Goal: Task Accomplishment & Management: Manage account settings

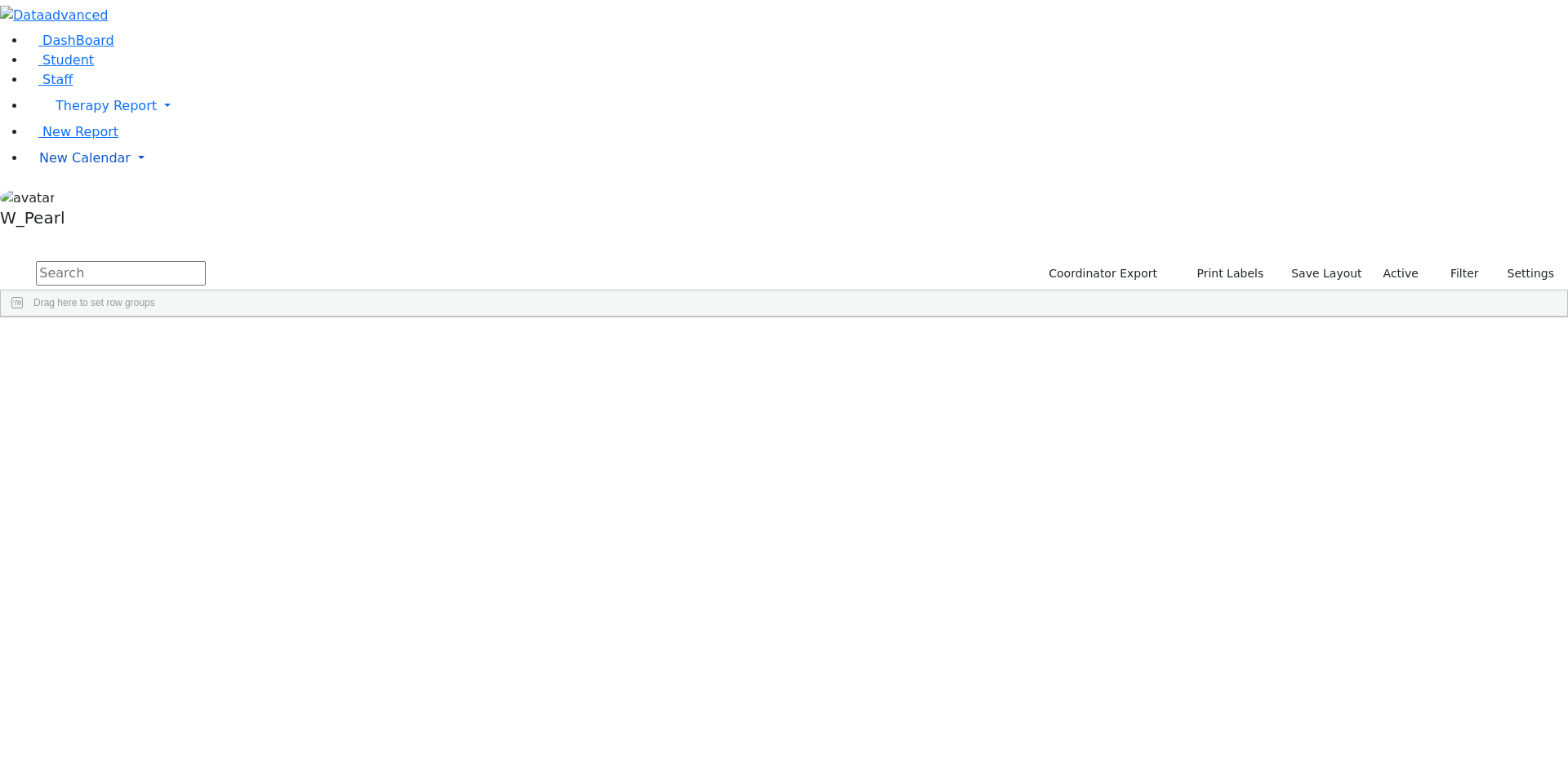
click at [56, 113] on span "New Calendar" at bounding box center [105, 105] width 101 height 15
click at [71, 198] on span "Calendar" at bounding box center [64, 190] width 59 height 15
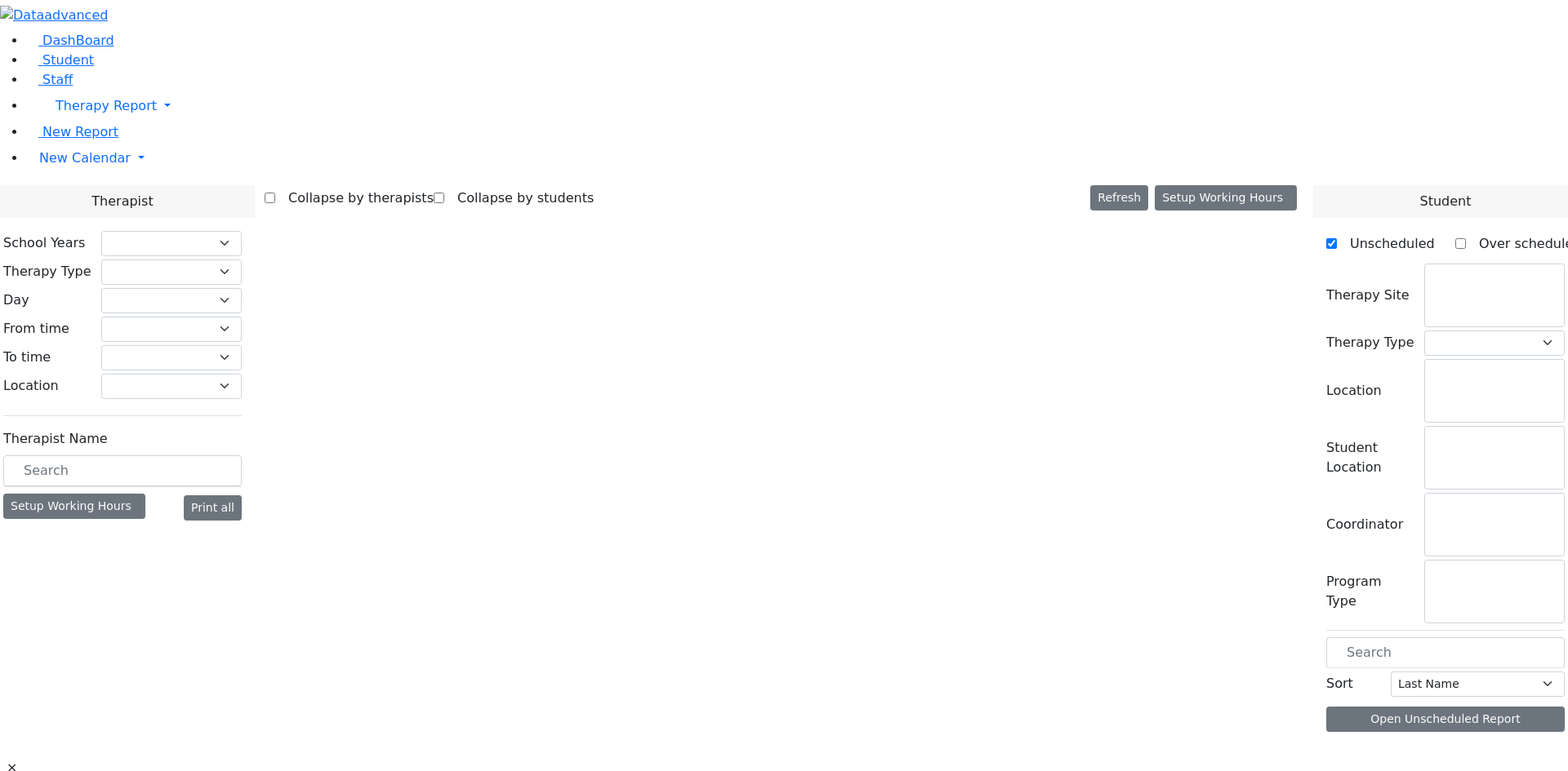
checkbox input "false"
select select "212"
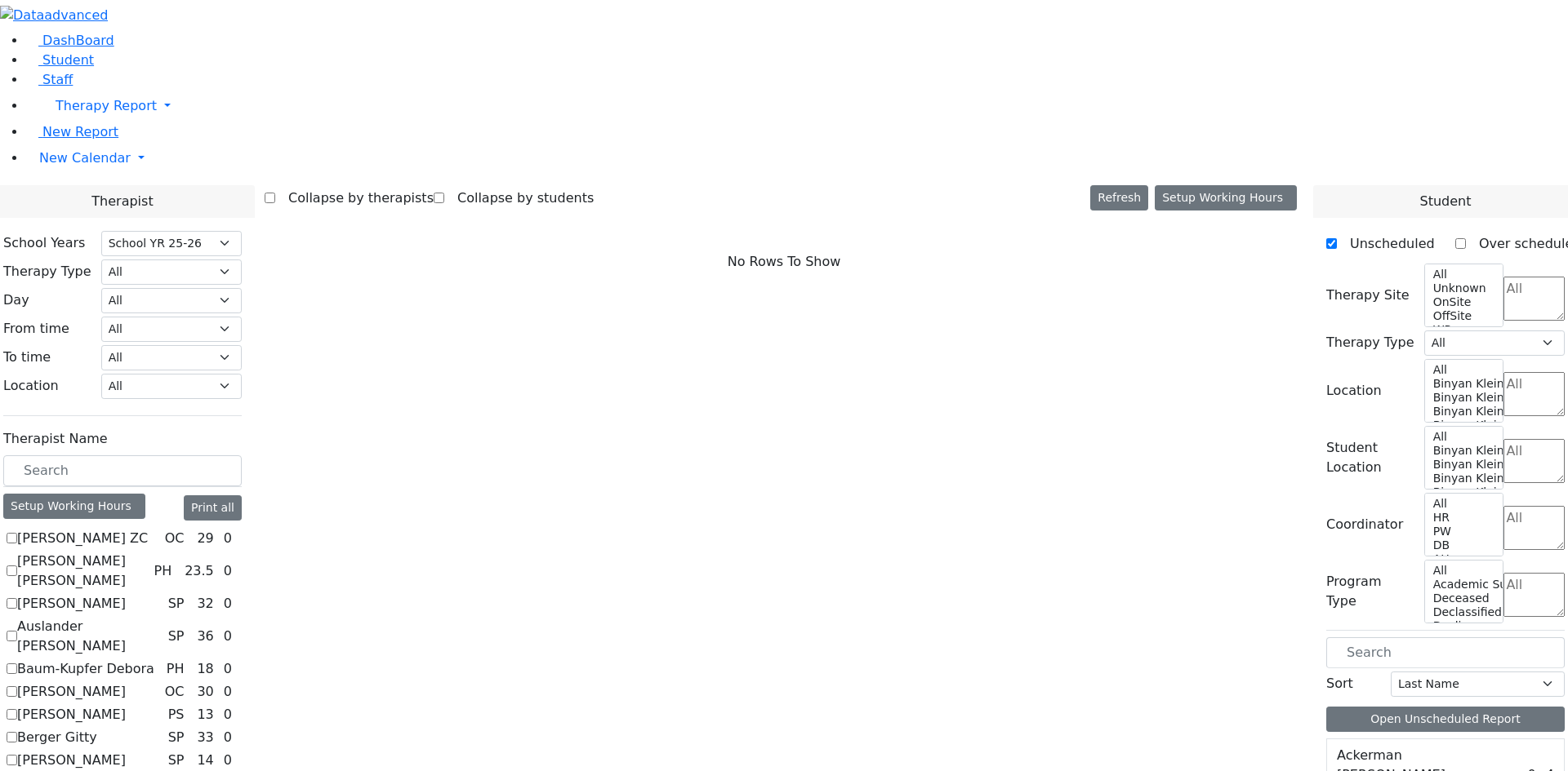
scroll to position [653, 0]
checkbox input "true"
select select "1"
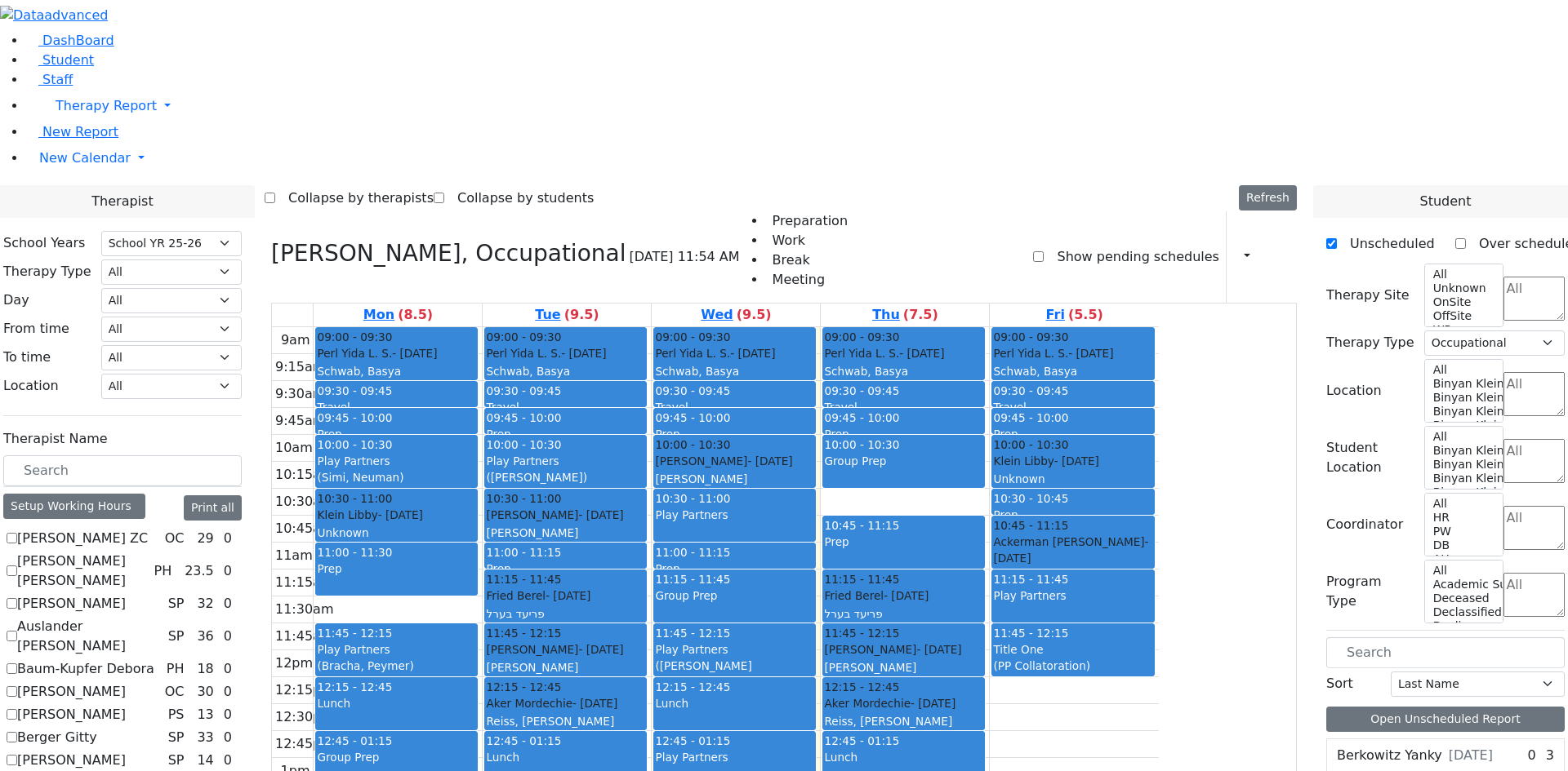
scroll to position [1306, 0]
checkbox input "true"
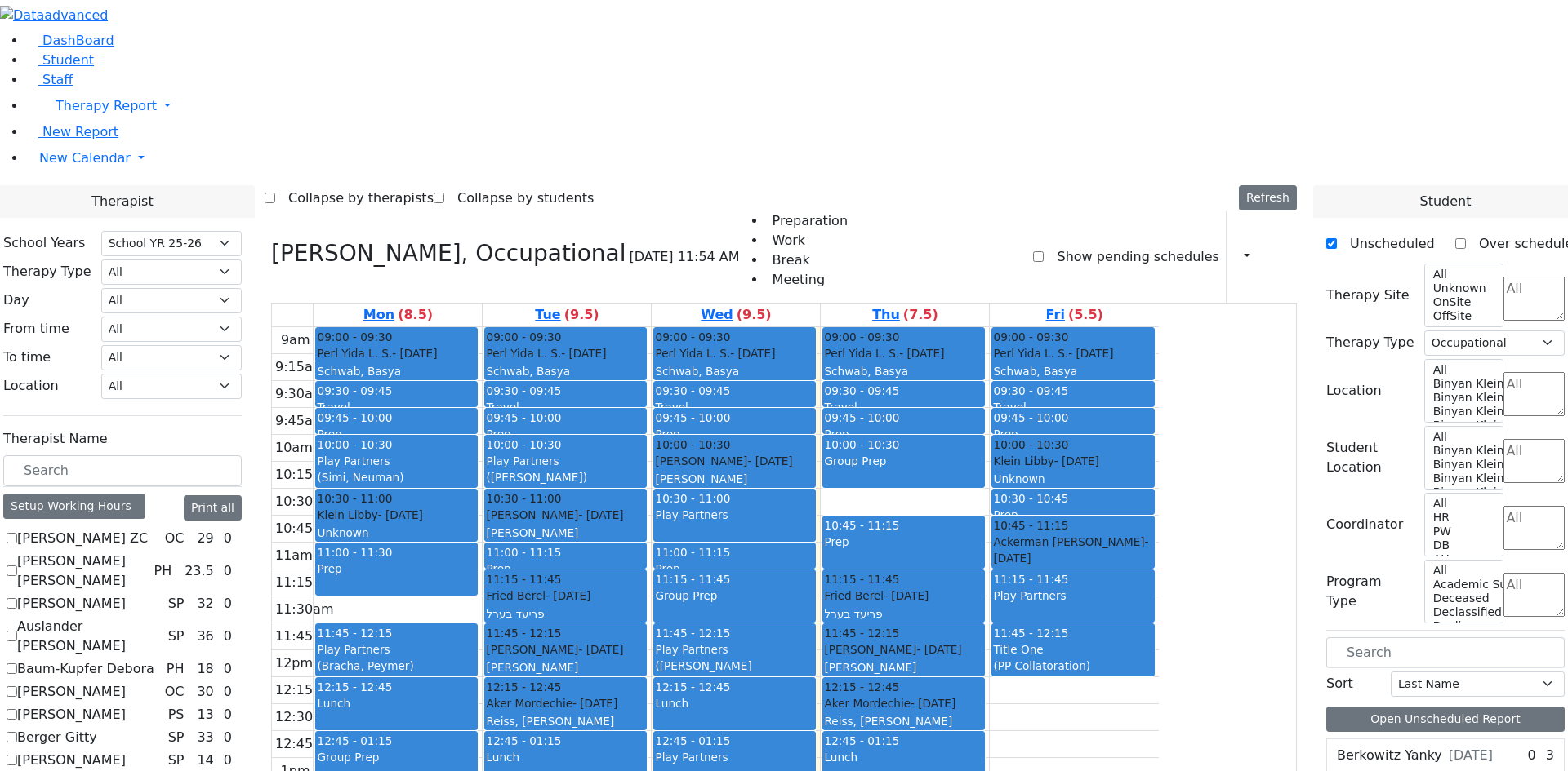
select select
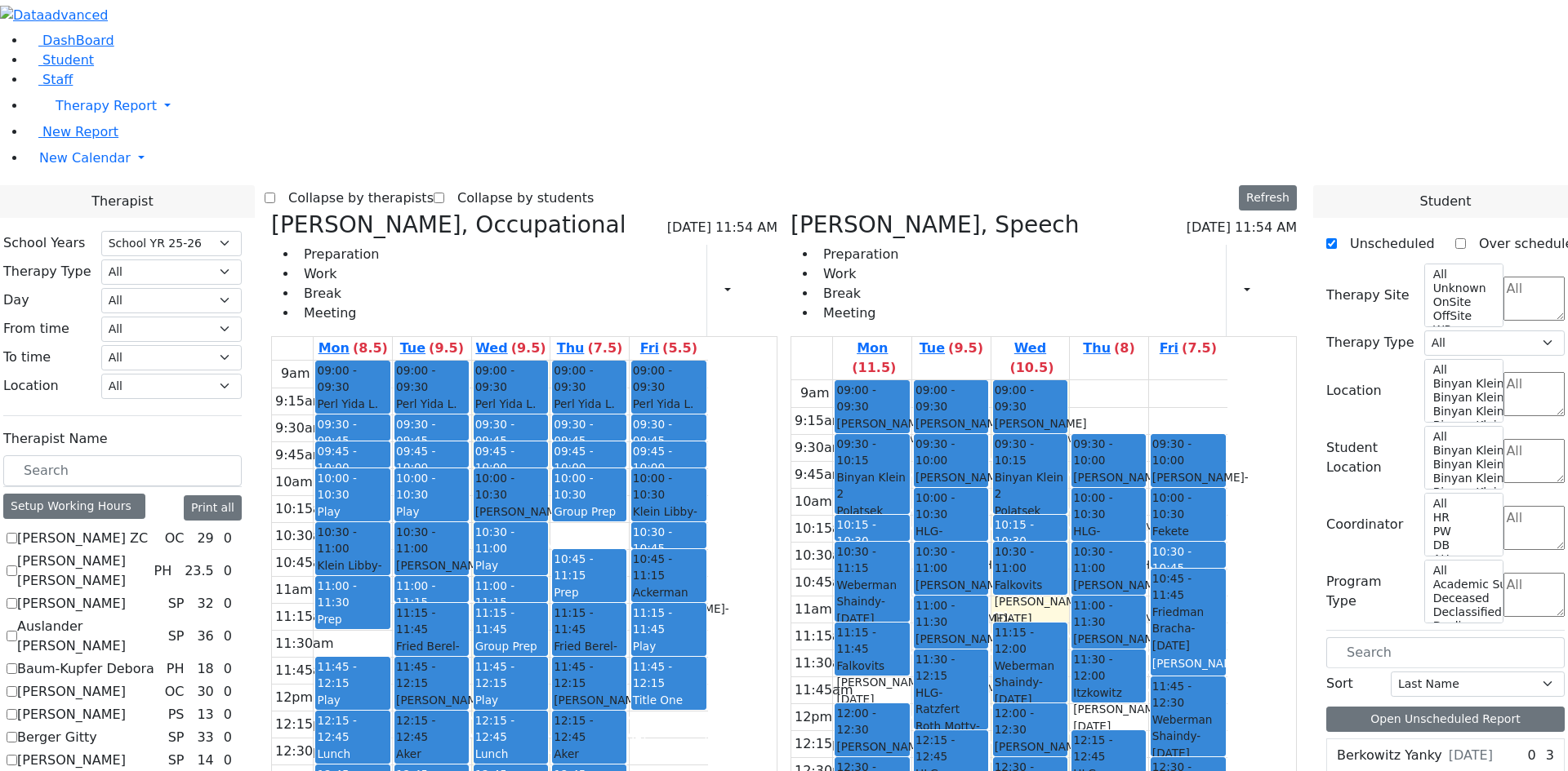
click at [432, 185] on label "Collapse by therapists" at bounding box center [354, 197] width 158 height 26
click at [275, 193] on input "Collapse by therapists" at bounding box center [270, 198] width 11 height 11
checkbox input "true"
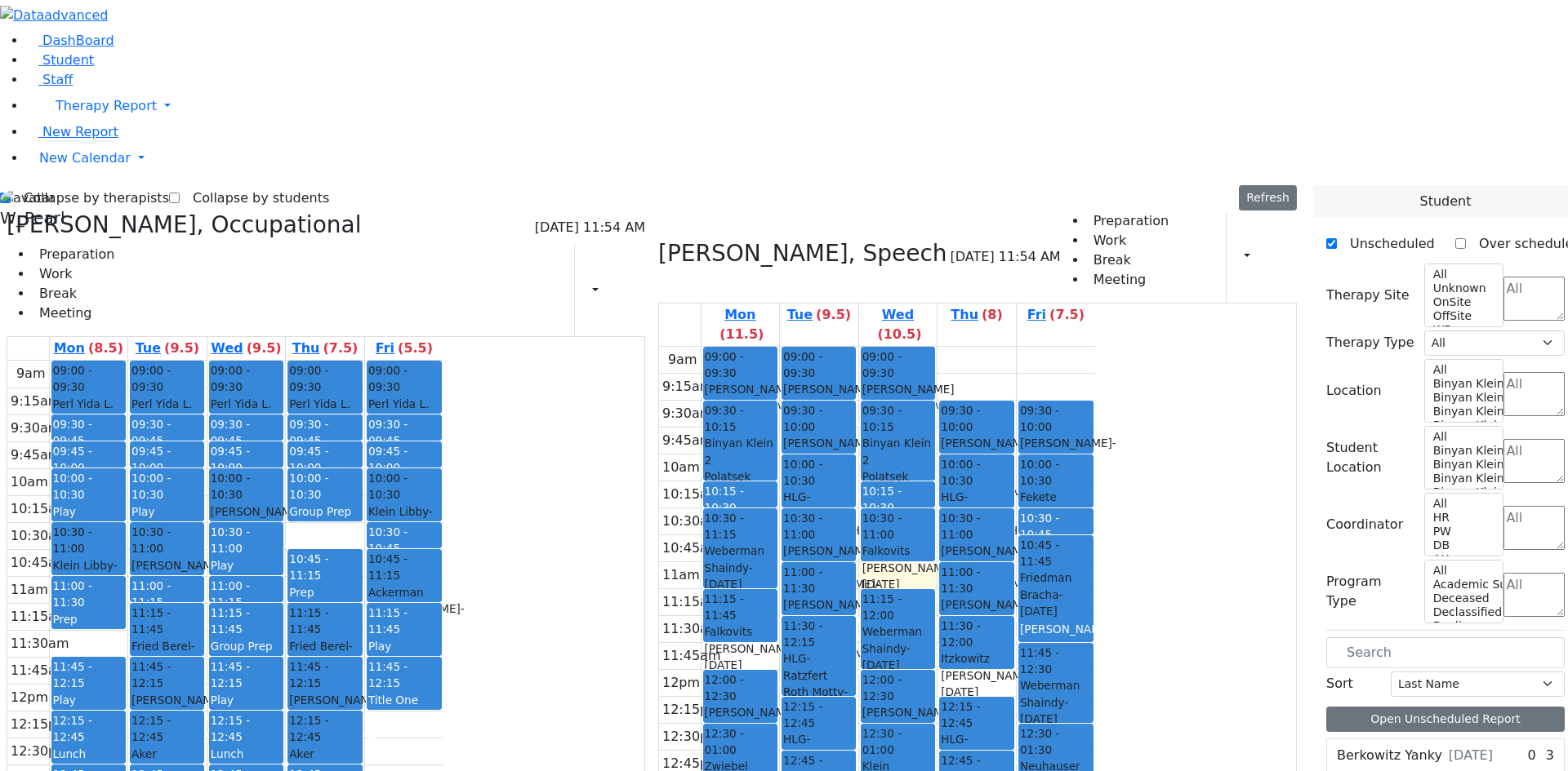
drag, startPoint x: 503, startPoint y: 586, endPoint x: 505, endPoint y: 636, distance: 50.0
click at [362, 361] on div "09:00 - 09:30 Perl Yida L. S. - [DATE] [GEOGRAPHIC_DATA], [GEOGRAPHIC_DATA] PS …" at bounding box center [325, 361] width 74 height 0
drag, startPoint x: 510, startPoint y: 642, endPoint x: 521, endPoint y: 610, distance: 33.8
click at [362, 361] on div "09:00 - 09:30 Perl Yida L. S. - [DATE] [GEOGRAPHIC_DATA], [GEOGRAPHIC_DATA] PS …" at bounding box center [325, 361] width 74 height 0
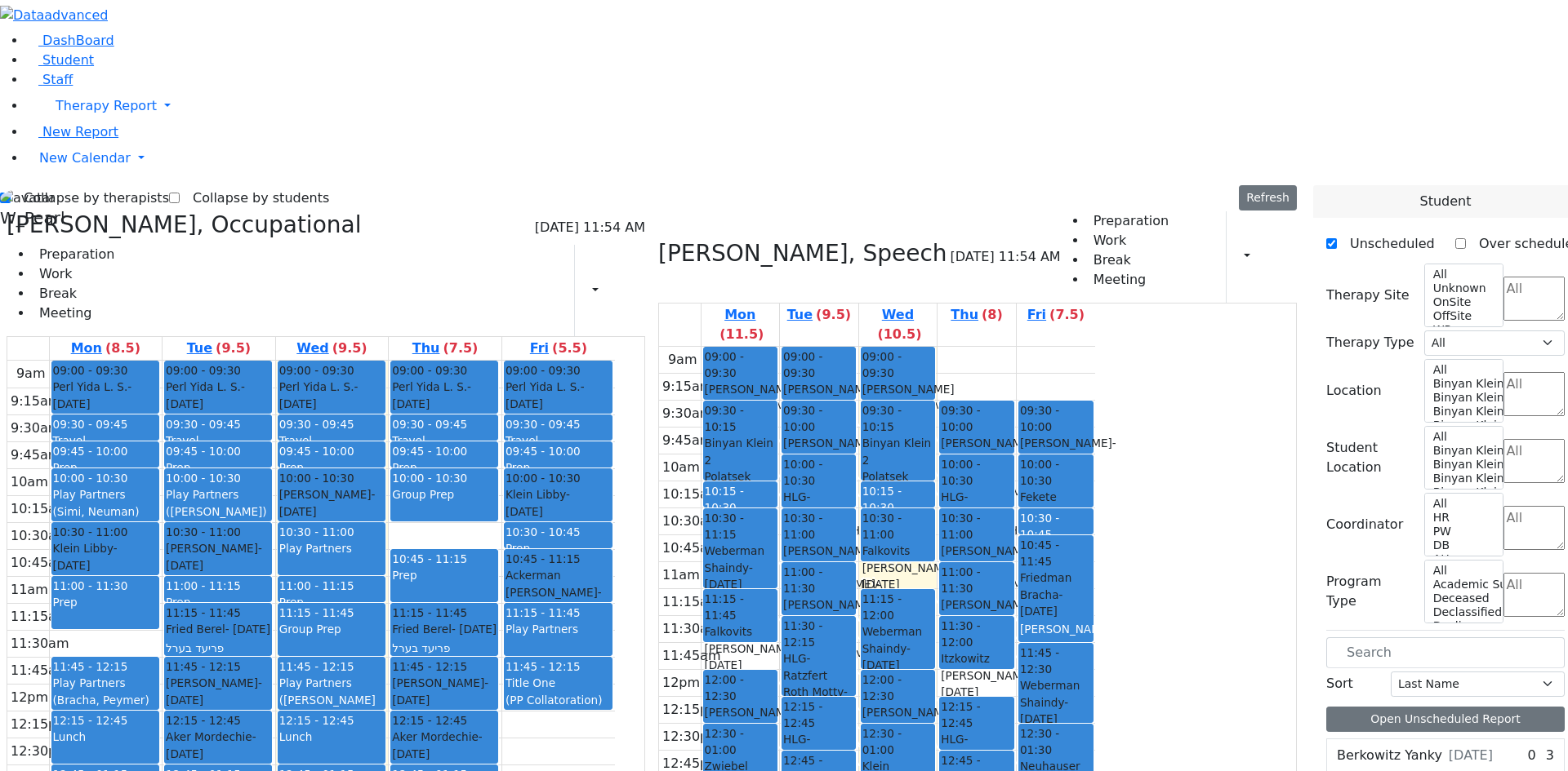
drag, startPoint x: 262, startPoint y: 627, endPoint x: 278, endPoint y: 572, distance: 57.3
click at [275, 572] on div "09:00 - 09:30 Perl Yida L. S. - [DATE] [GEOGRAPHIC_DATA], [GEOGRAPHIC_DATA] PS …" at bounding box center [219, 683] width 113 height 646
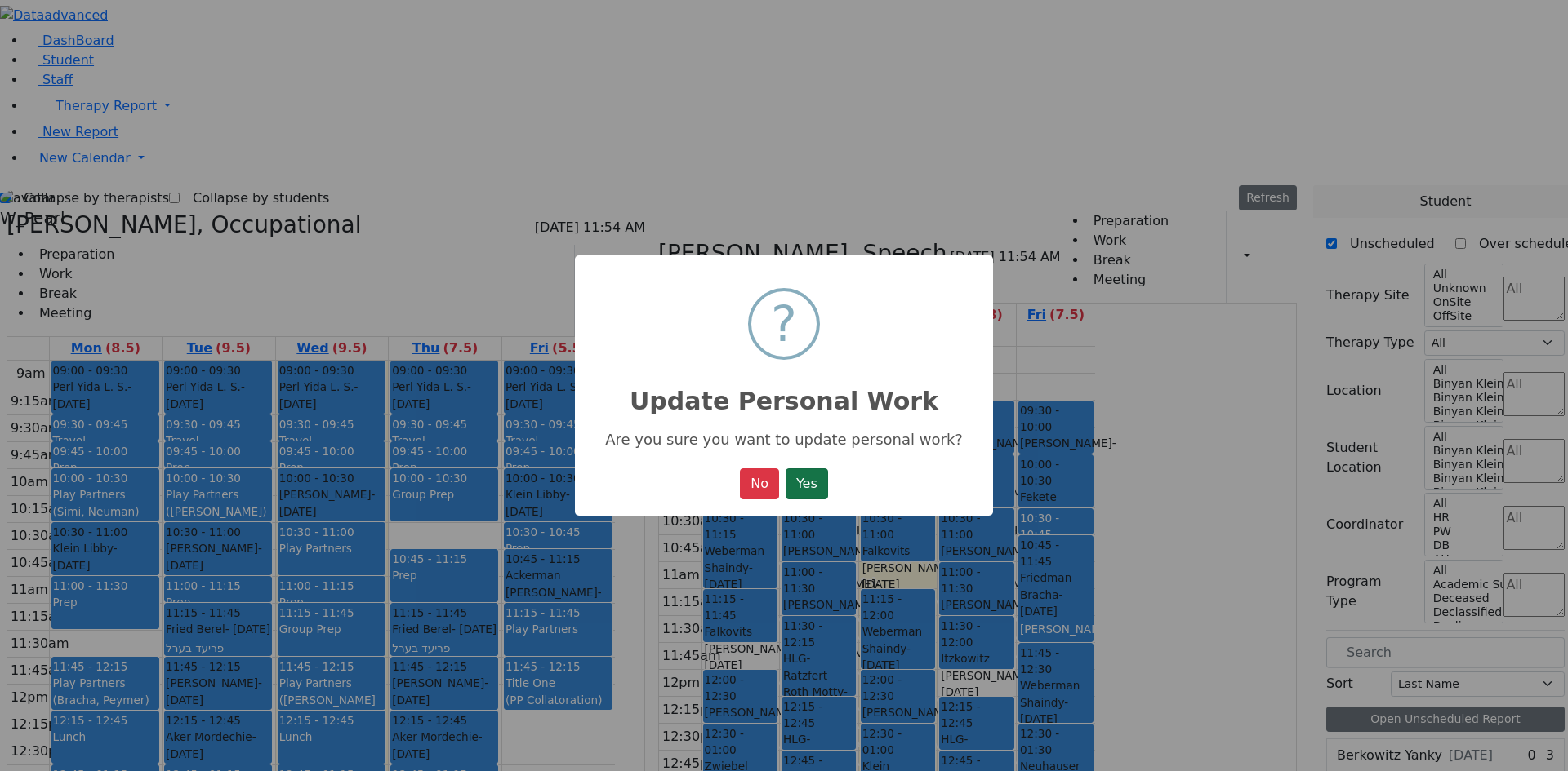
click at [813, 486] on button "Yes" at bounding box center [807, 483] width 43 height 31
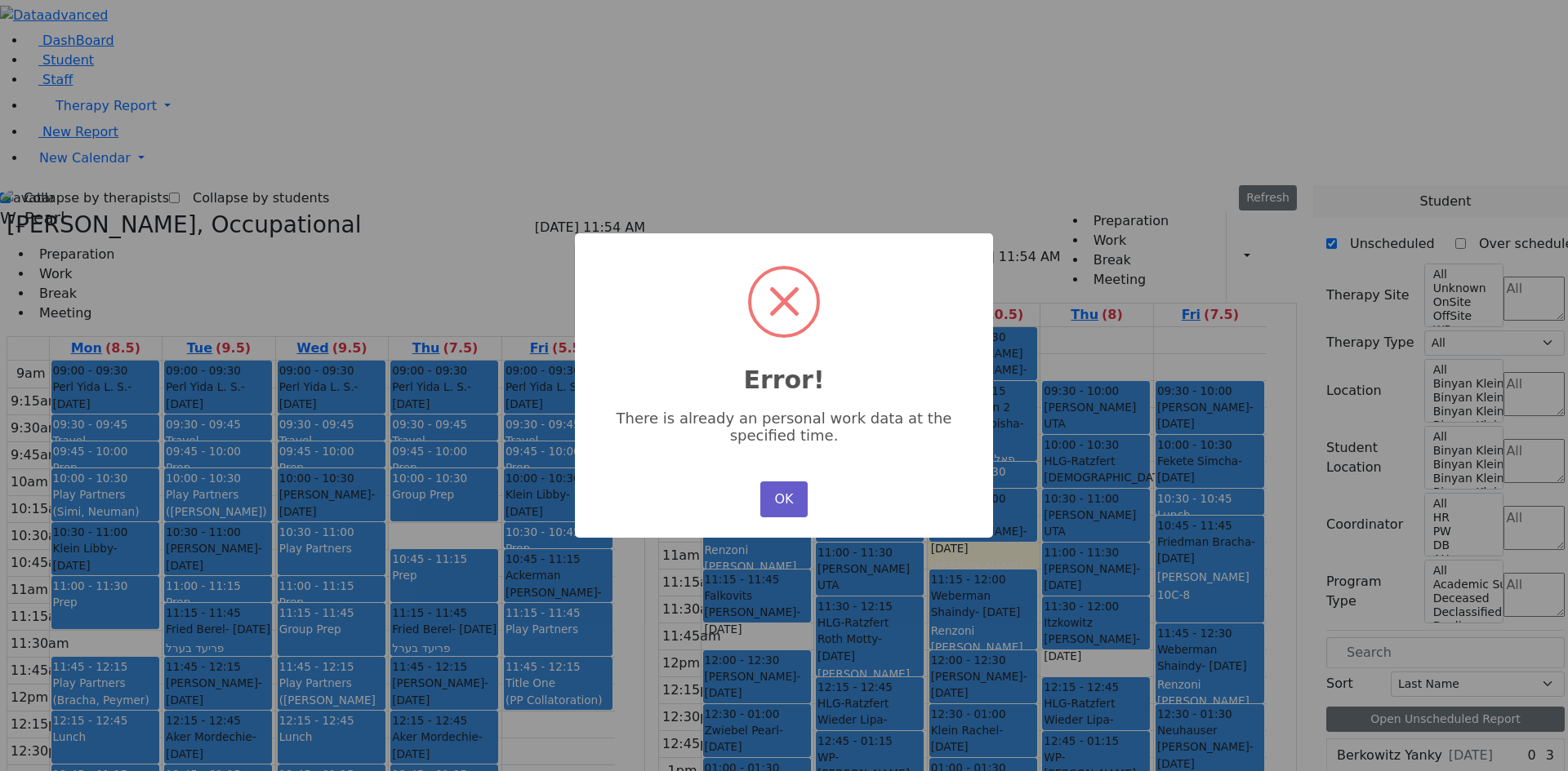
click at [773, 487] on button "OK" at bounding box center [783, 499] width 47 height 36
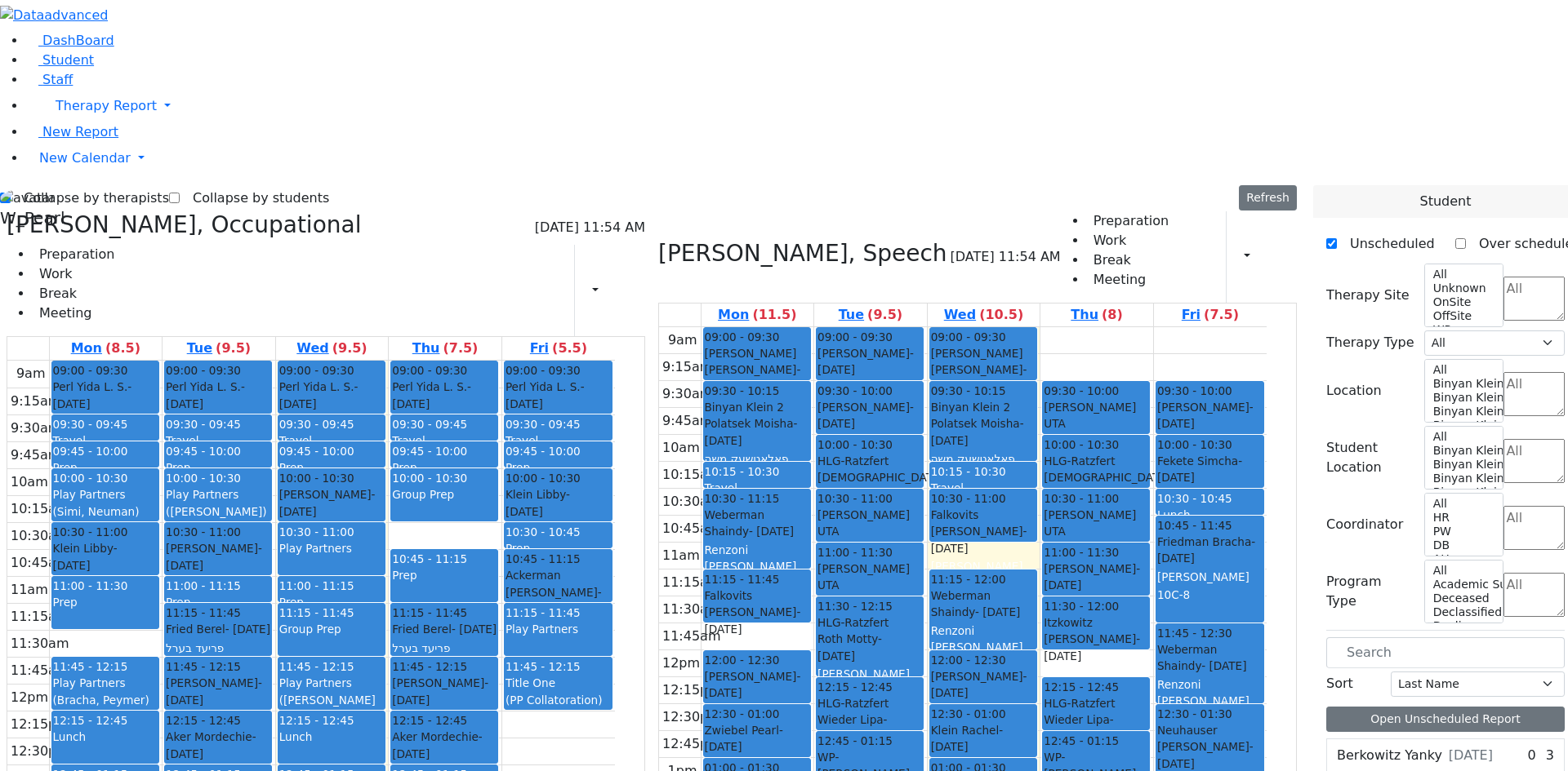
click at [568, 597] on button "Delete Selected Schedule" at bounding box center [593, 599] width 162 height 25
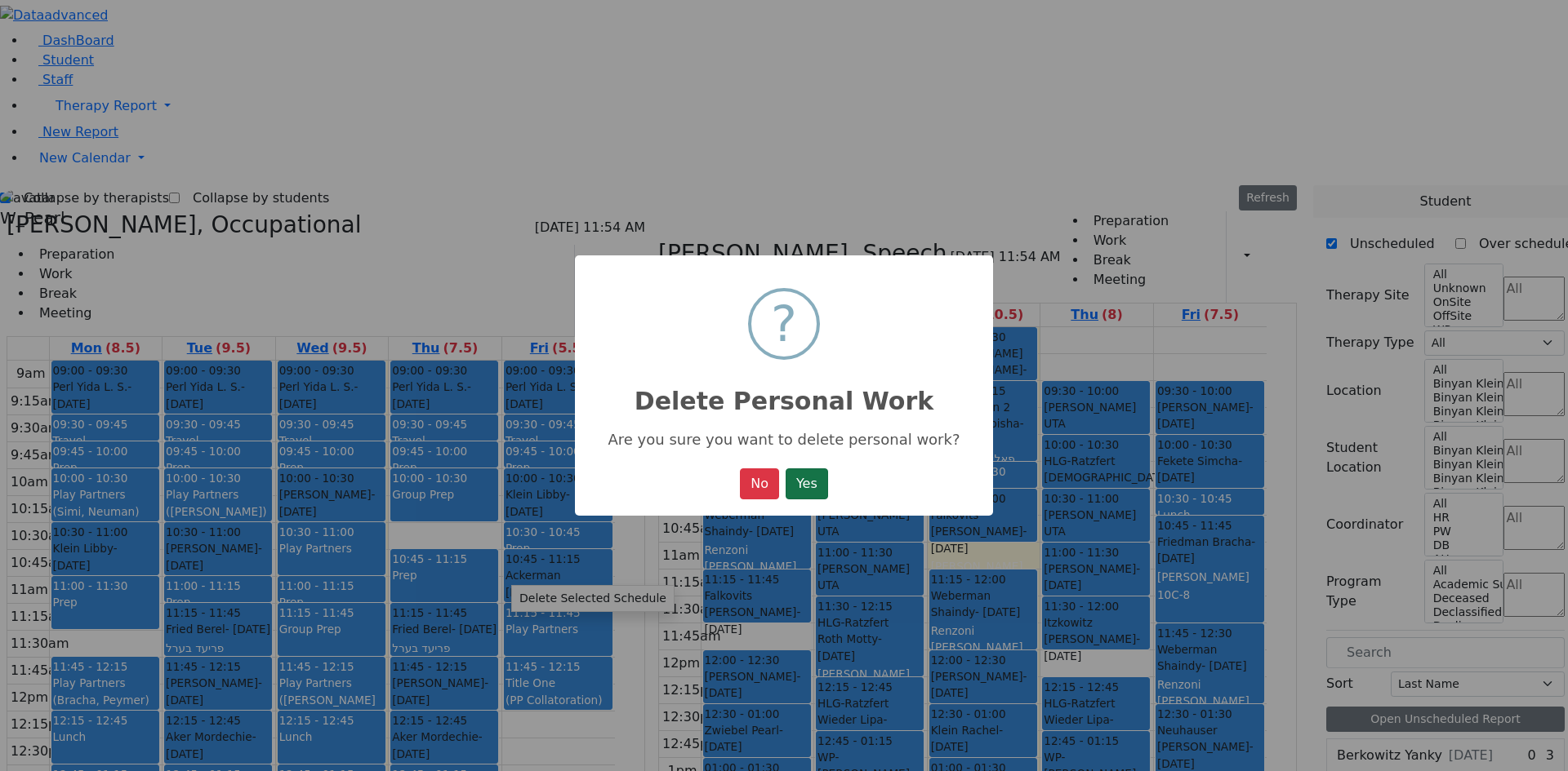
click at [820, 482] on button "Yes" at bounding box center [807, 483] width 43 height 31
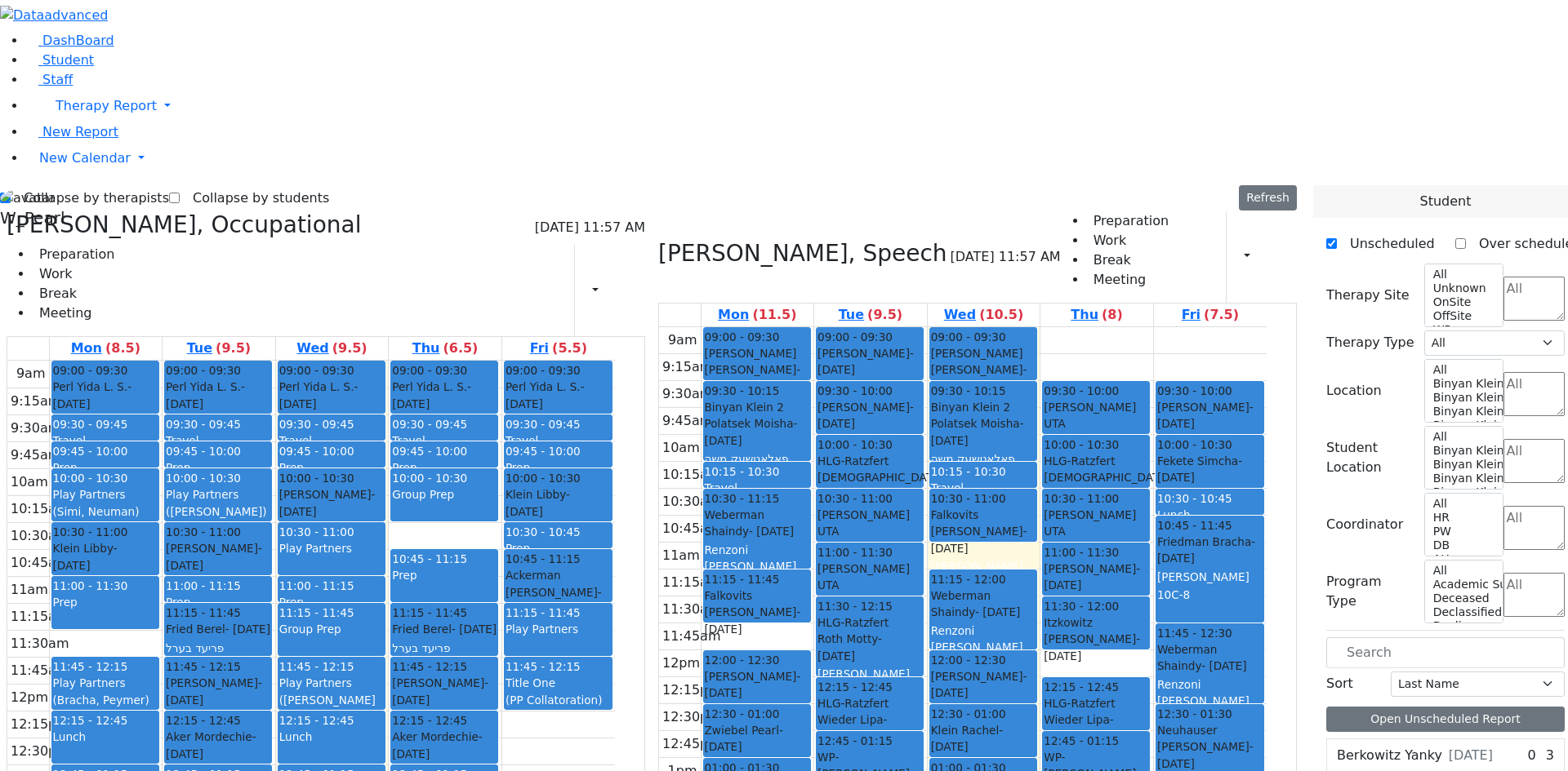
click at [310, 593] on button "Delete Selected Schedule" at bounding box center [374, 593] width 162 height 25
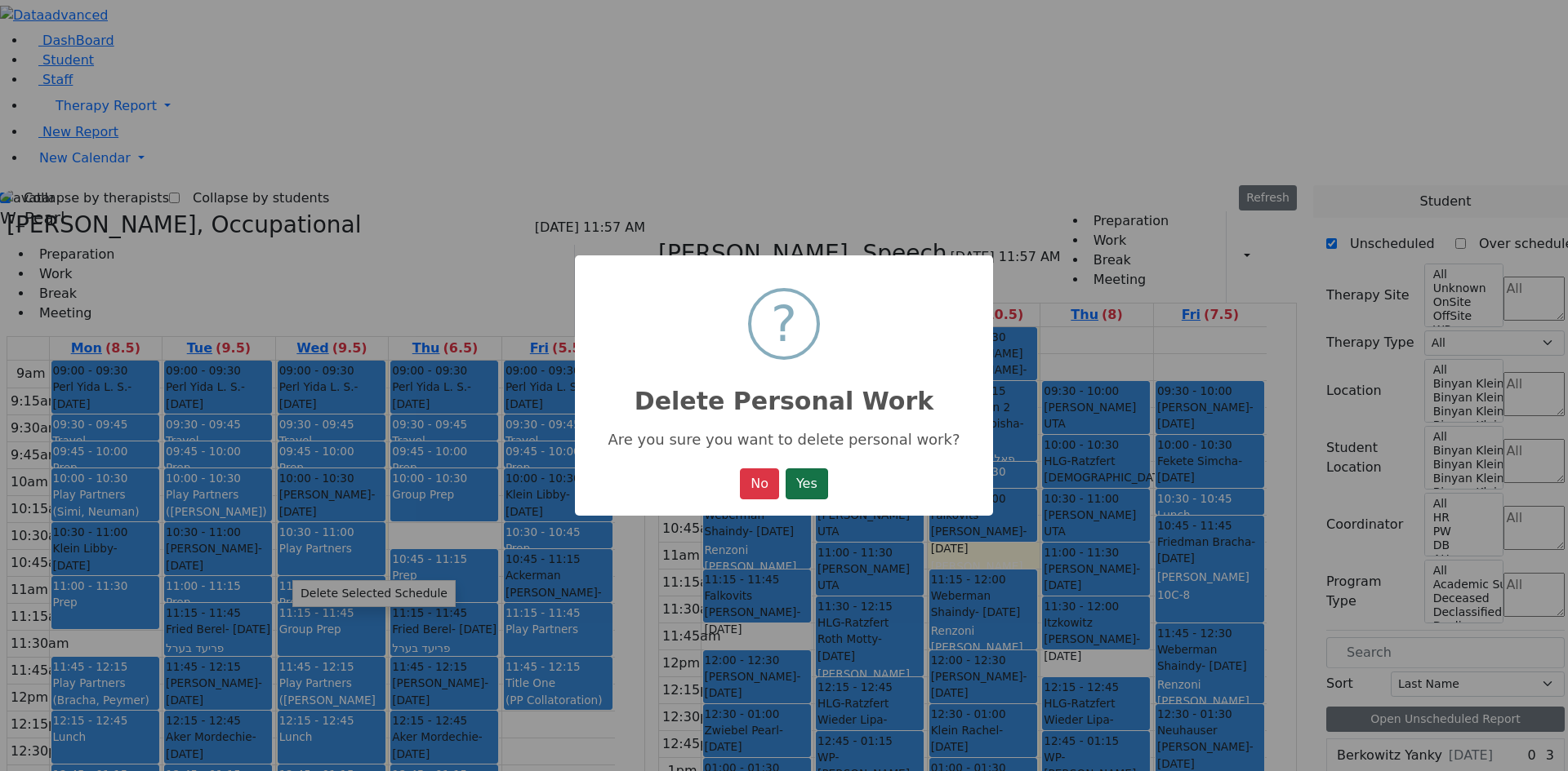
click at [810, 484] on button "Yes" at bounding box center [807, 483] width 43 height 31
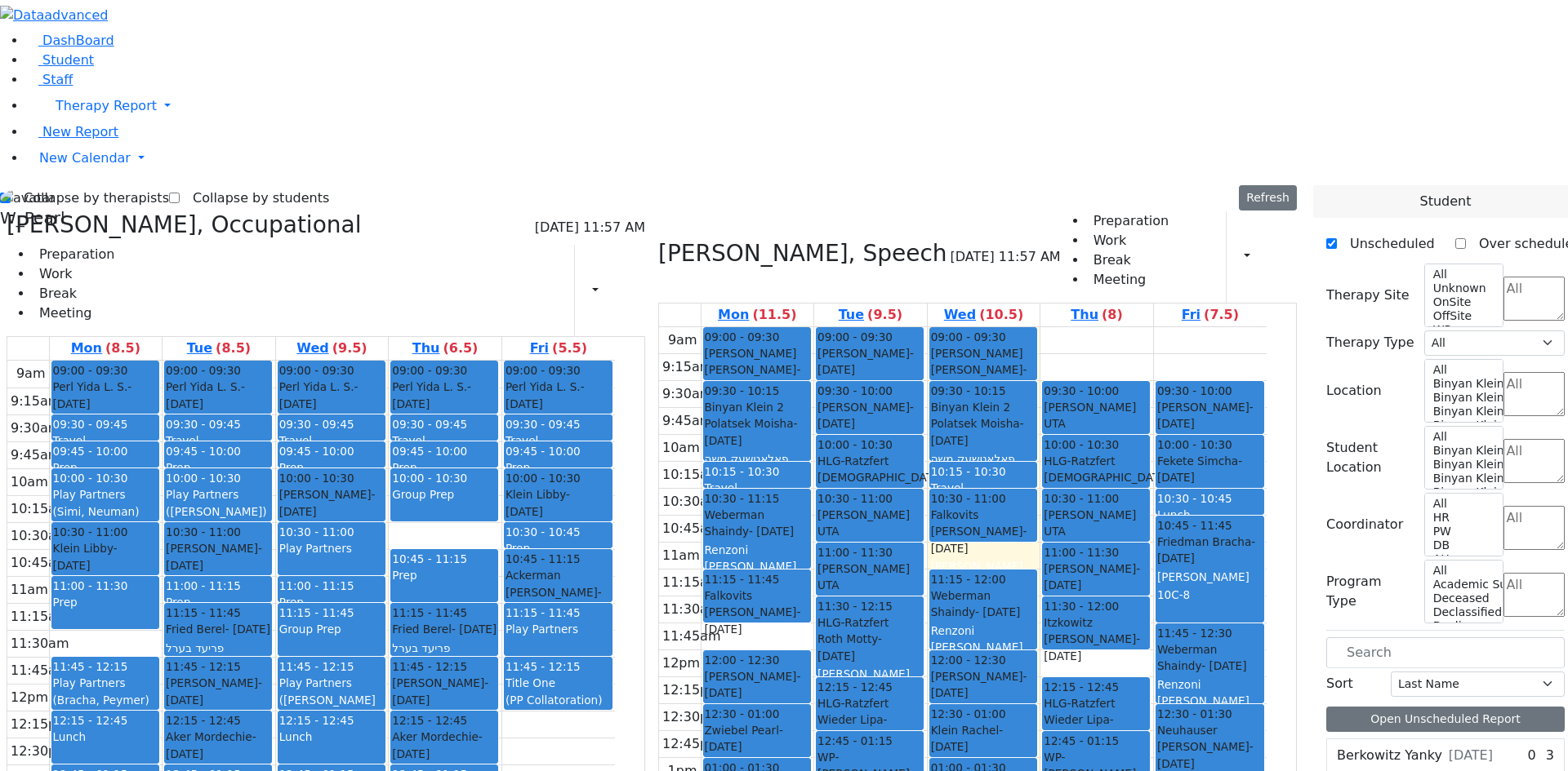
drag, startPoint x: 510, startPoint y: 628, endPoint x: 514, endPoint y: 586, distance: 42.2
click at [502, 580] on div "09:00 - 09:30 Perl Yida L. S. - [DATE] [GEOGRAPHIC_DATA], [GEOGRAPHIC_DATA] PS …" at bounding box center [445, 683] width 113 height 646
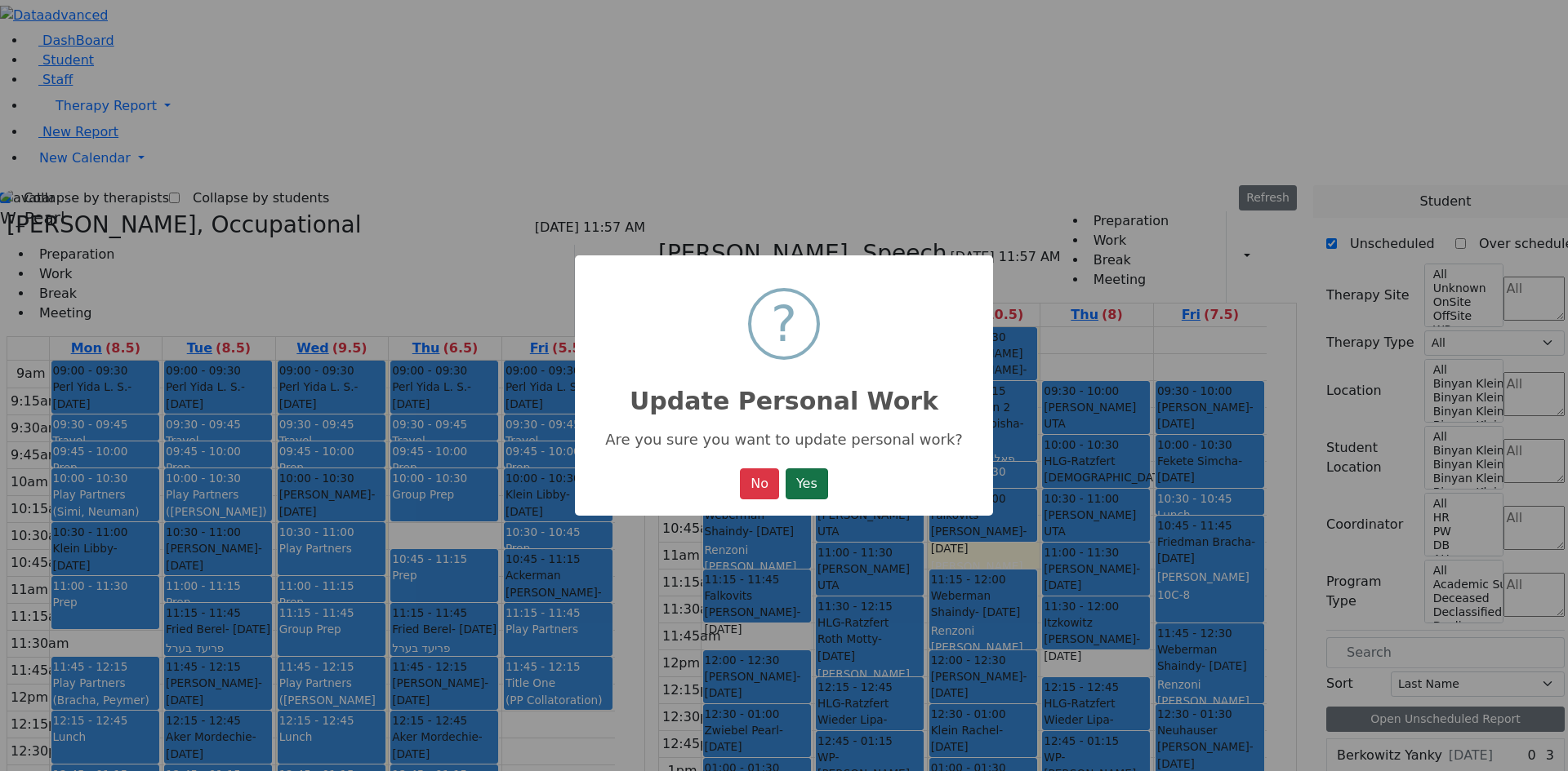
click at [814, 487] on button "Yes" at bounding box center [807, 483] width 43 height 31
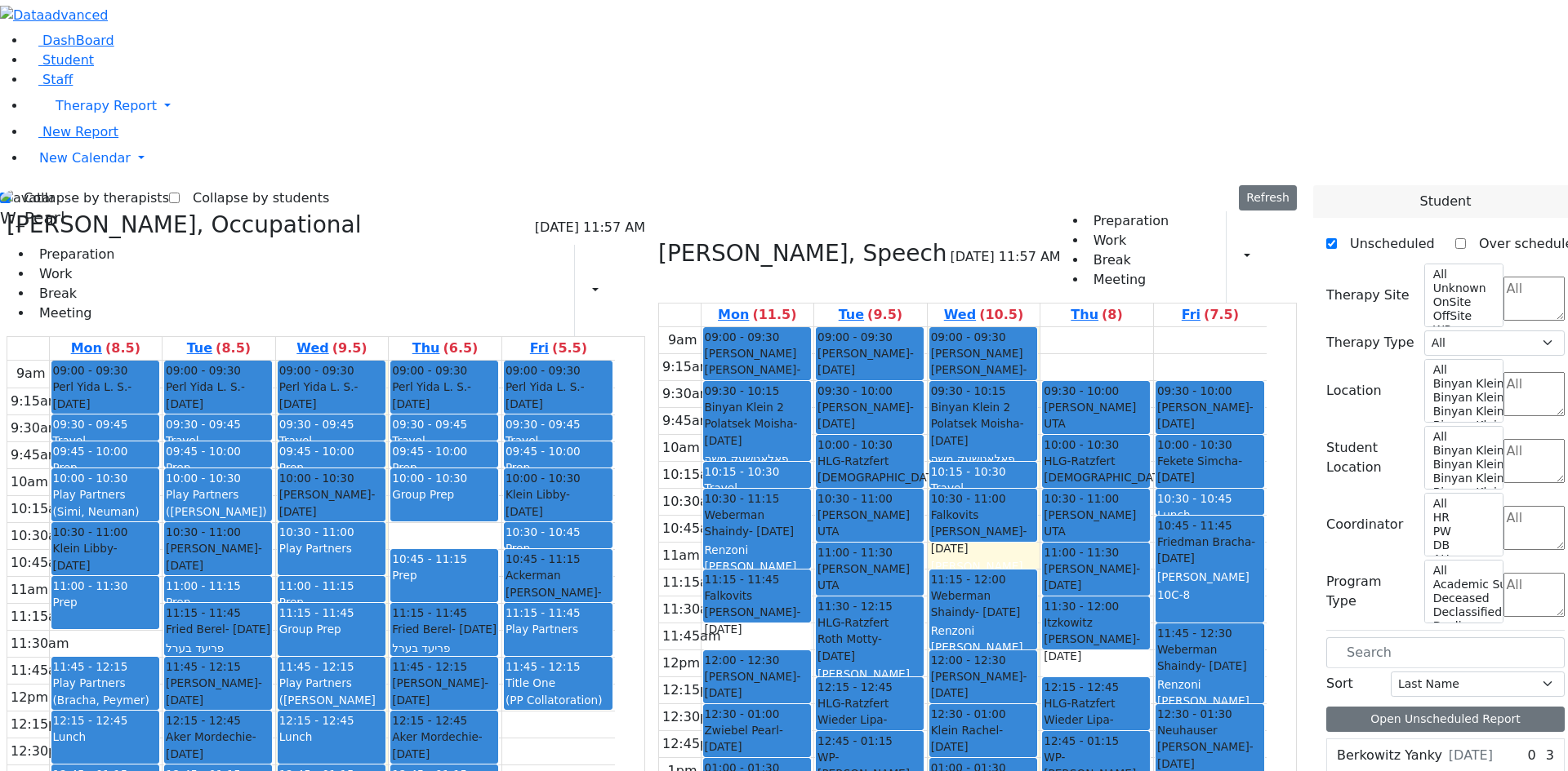
drag, startPoint x: 262, startPoint y: 625, endPoint x: 288, endPoint y: 582, distance: 50.2
click at [275, 582] on div "09:00 - 09:30 Perl Yida L. S. - [DATE] [GEOGRAPHIC_DATA], [GEOGRAPHIC_DATA] PS …" at bounding box center [219, 683] width 113 height 646
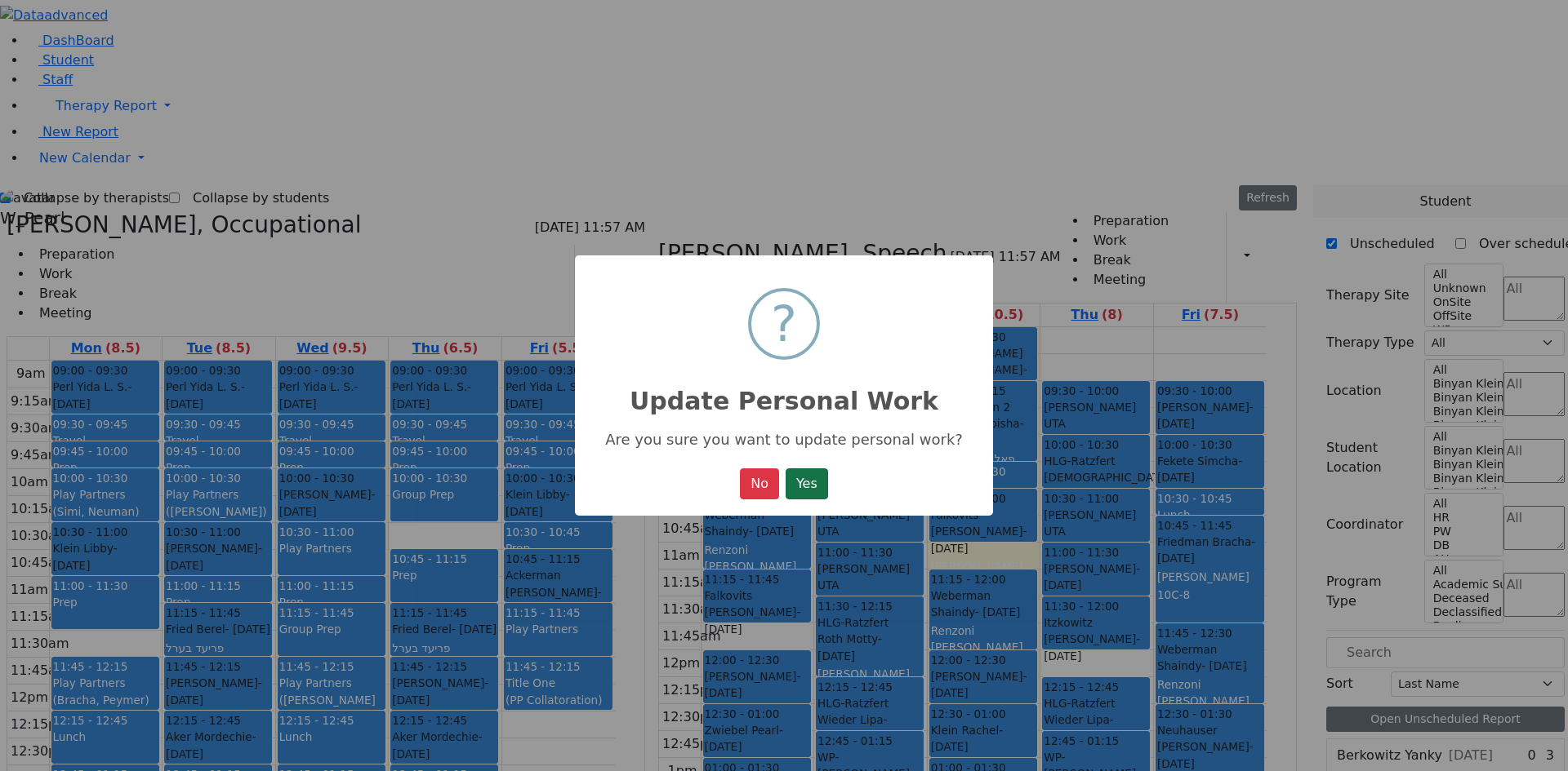
click at [828, 481] on button "Yes" at bounding box center [807, 483] width 43 height 31
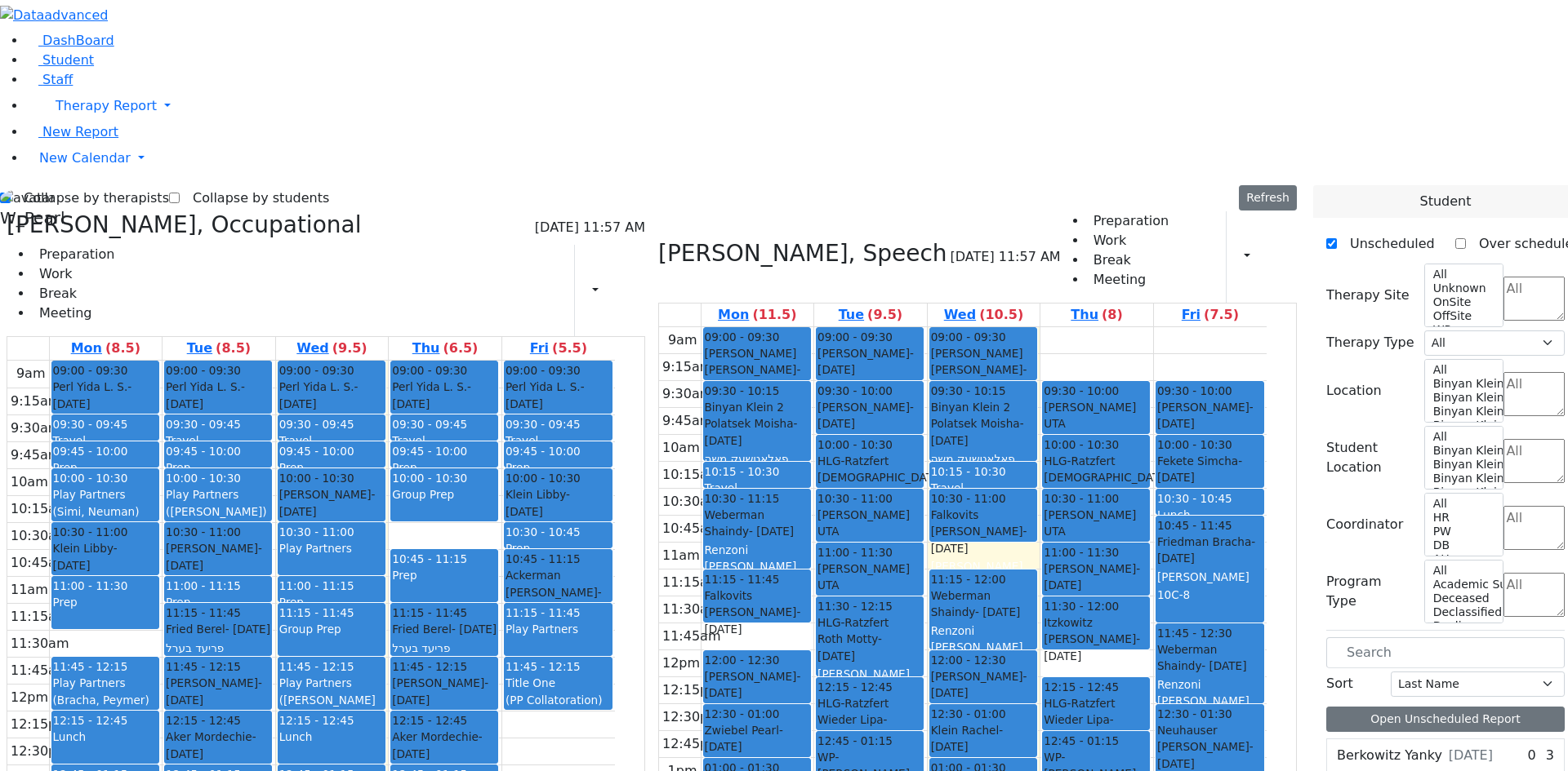
drag, startPoint x: 508, startPoint y: 631, endPoint x: 510, endPoint y: 649, distance: 18.1
click at [510, 649] on div "9am 9:15am 9:30am 9:45am 10am 10:15am 10:30am 10:45am 11am 11:15am 11:30am 11:4…" at bounding box center [311, 683] width 608 height 646
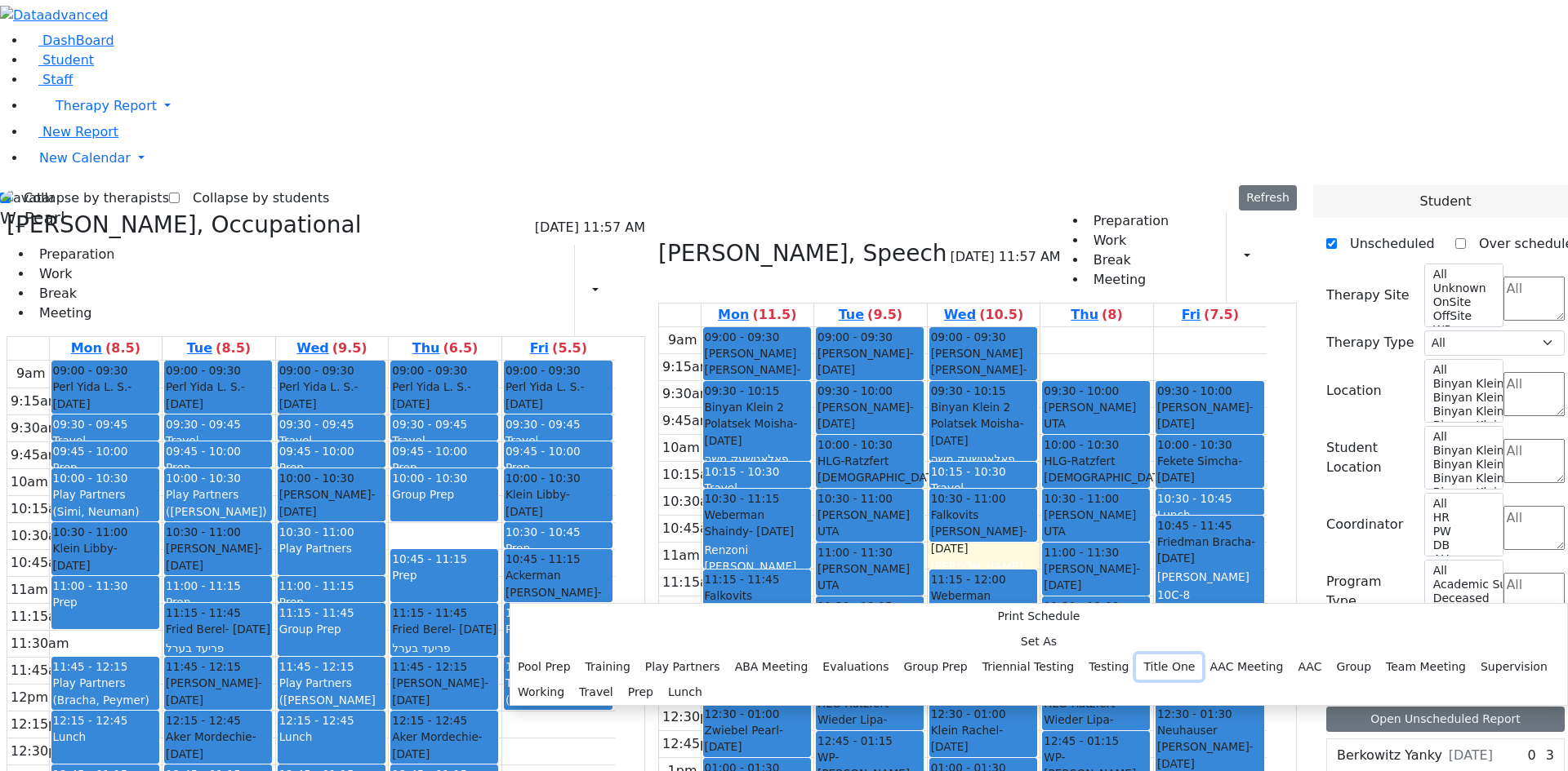
click at [1136, 655] on button "Title One" at bounding box center [1169, 667] width 66 height 25
select select "4"
select select "13:45:00"
select select "14:15:00"
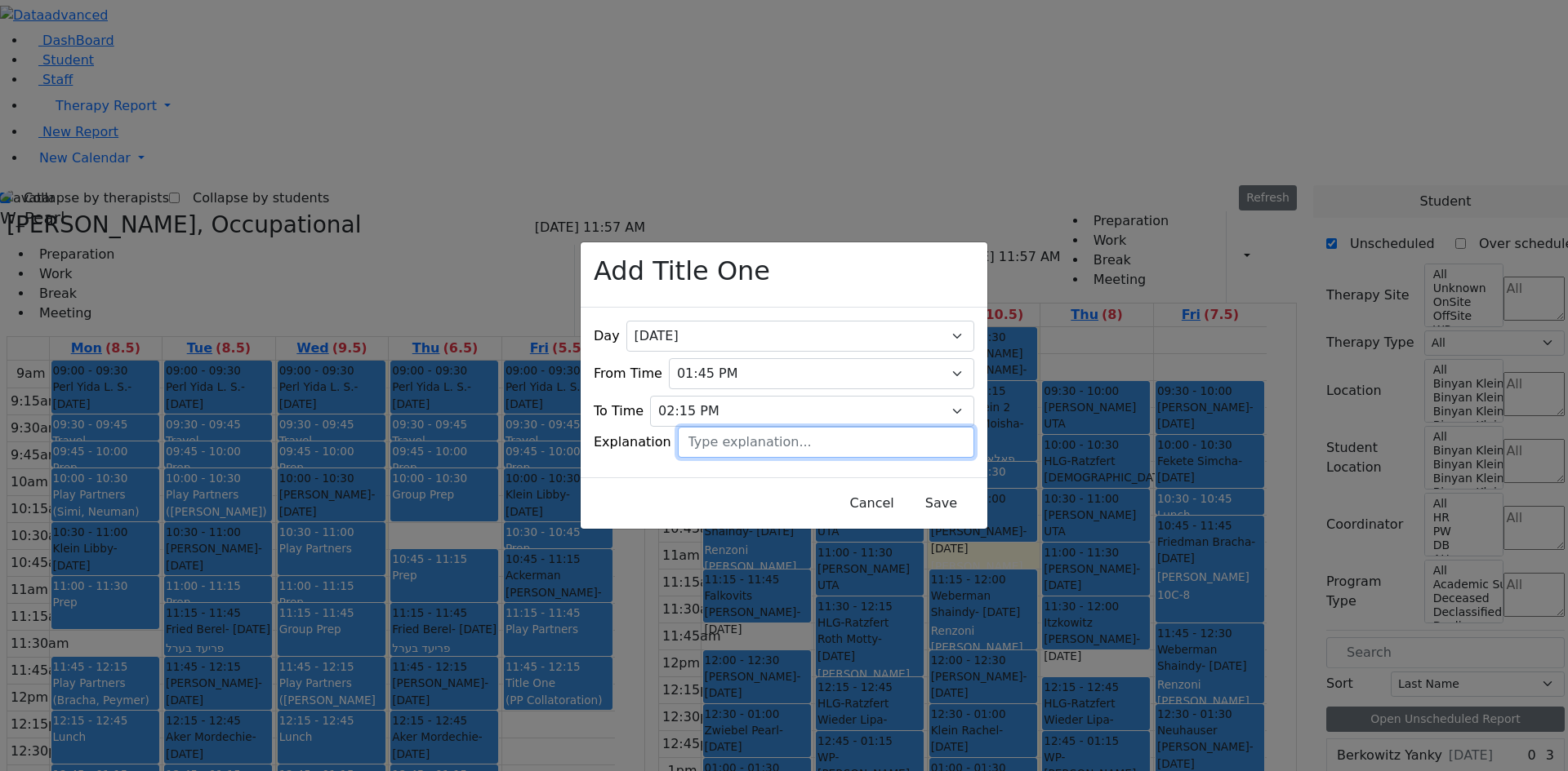
click at [863, 432] on input "text" at bounding box center [826, 442] width 297 height 31
click at [905, 494] on button "Save" at bounding box center [940, 503] width 72 height 31
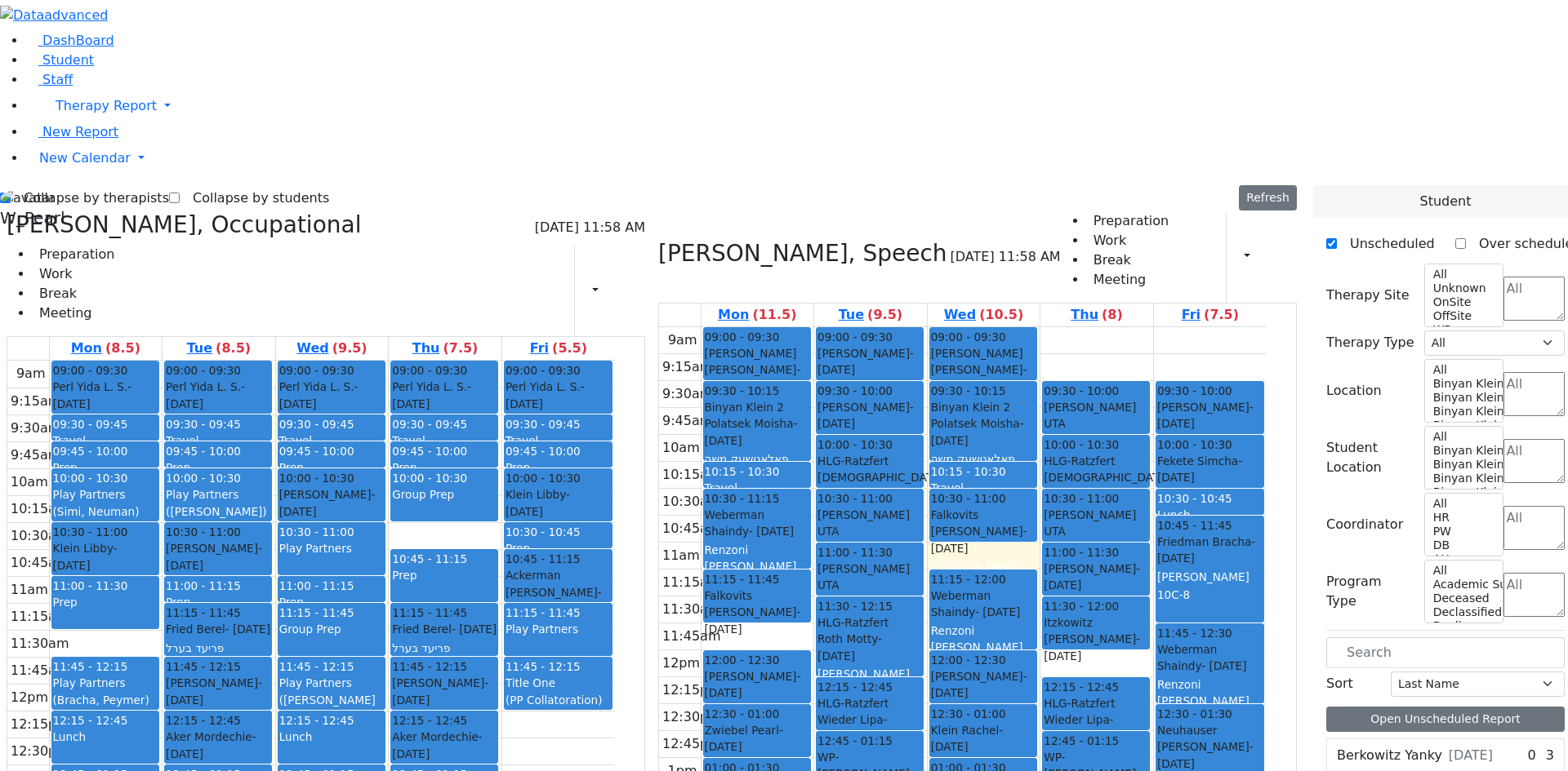
drag, startPoint x: 289, startPoint y: 629, endPoint x: 288, endPoint y: 641, distance: 12.0
click at [288, 648] on div "9am 9:15am 9:30am 9:45am 10am 10:15am 10:30am 10:45am 11am 11:15am 11:30am 11:4…" at bounding box center [311, 683] width 608 height 646
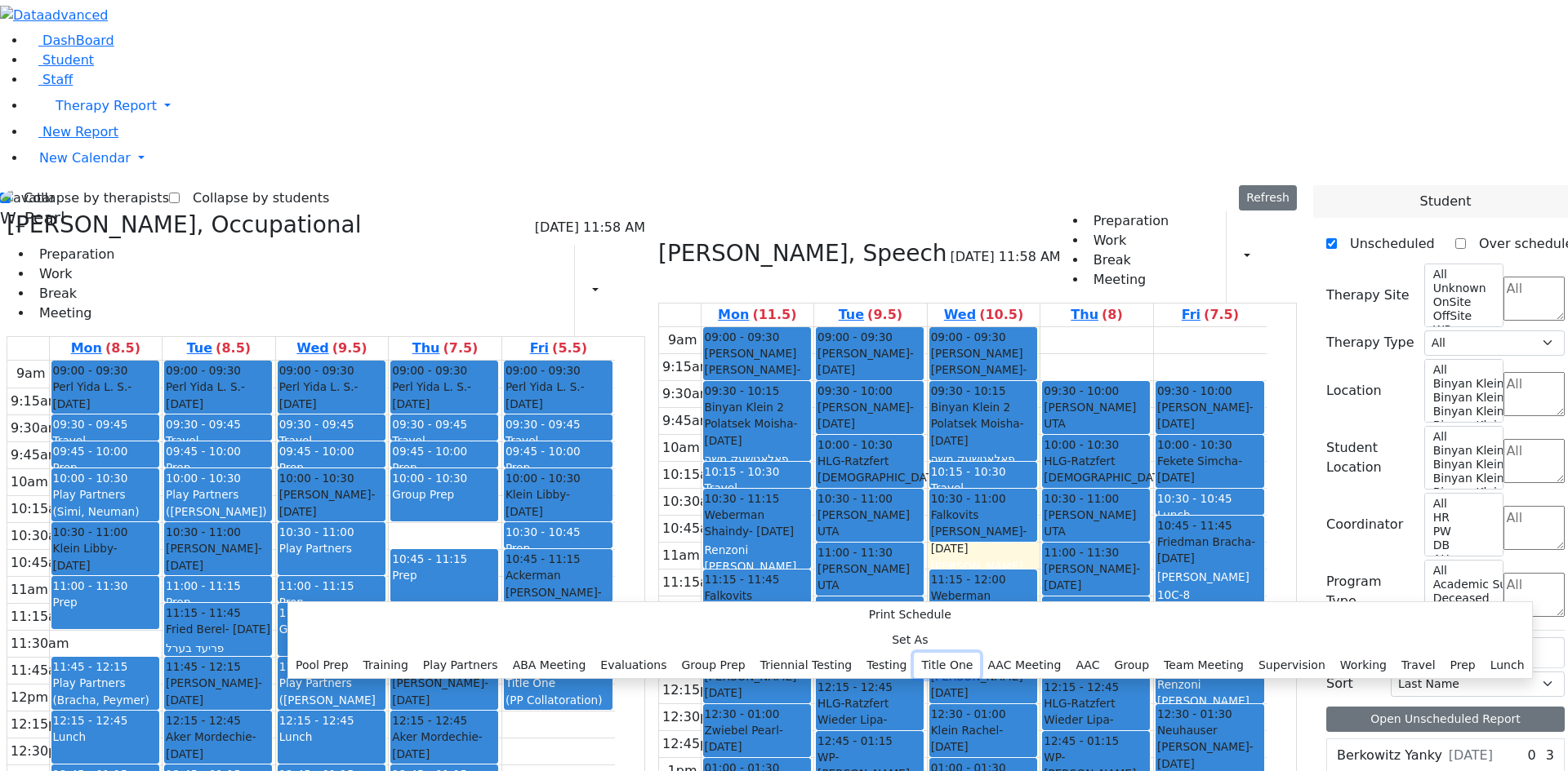
click at [914, 653] on button "Title One" at bounding box center [947, 666] width 66 height 25
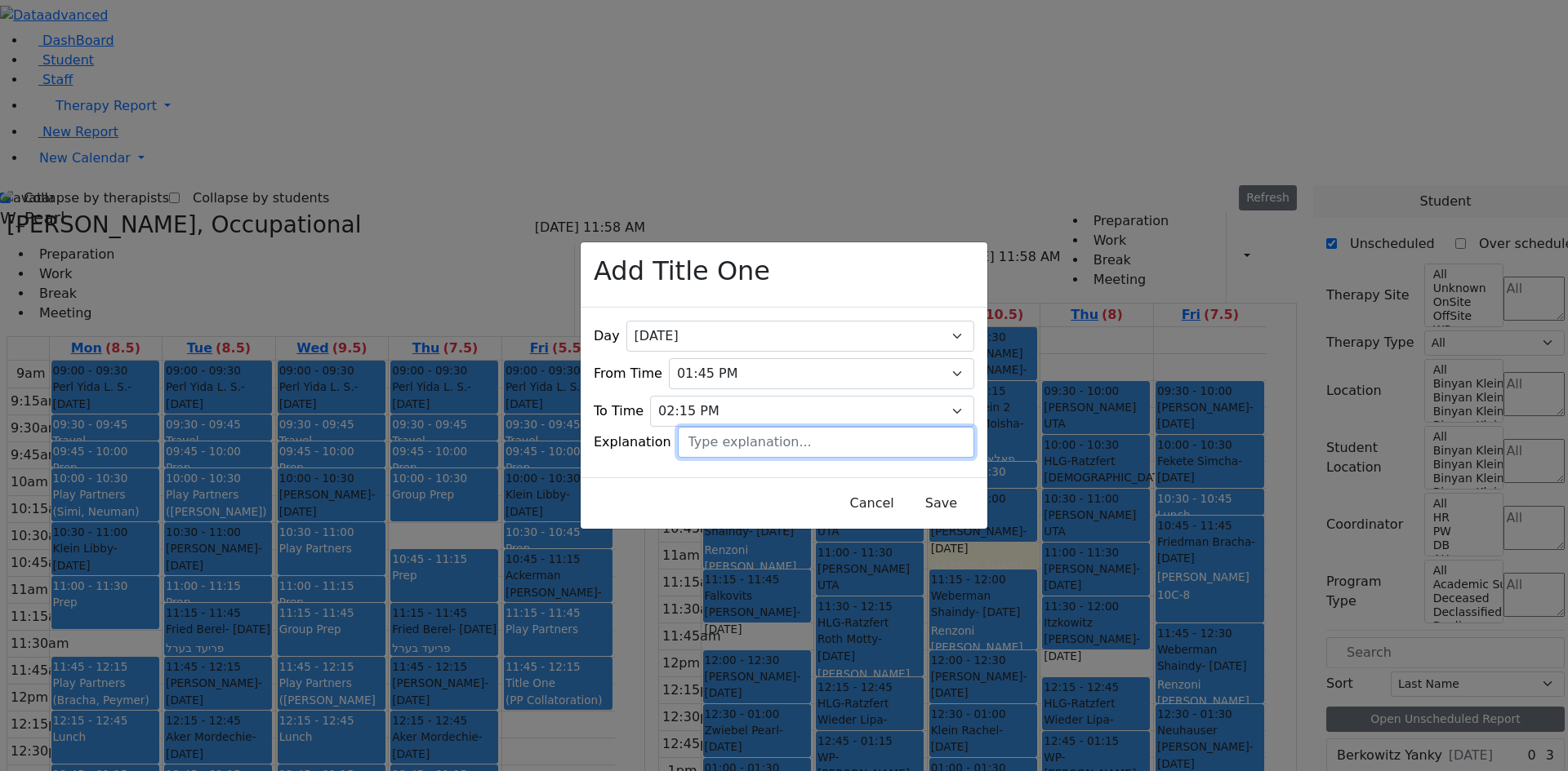
click at [805, 441] on input "text" at bounding box center [826, 442] width 297 height 31
type input "[PERSON_NAME]"
click at [905, 503] on button "Save" at bounding box center [940, 503] width 72 height 31
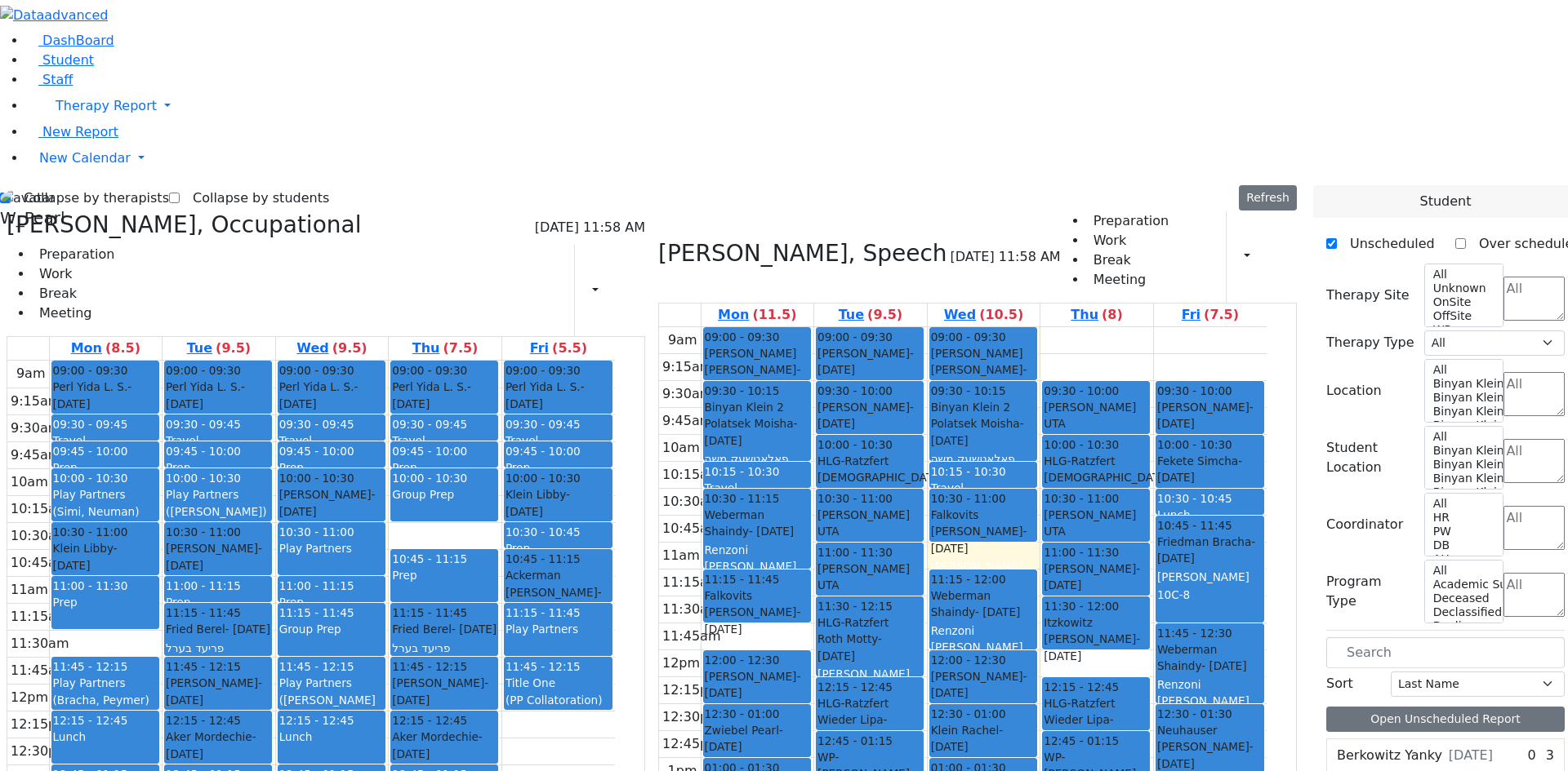
drag, startPoint x: 884, startPoint y: 580, endPoint x: 881, endPoint y: 590, distance: 10.4
click at [878, 598] on div "9am 9:15am 9:30am 9:45am 10am 10:15am 10:30am 10:45am 11am 11:15am 11:30am 11:4…" at bounding box center [963, 649] width 608 height 646
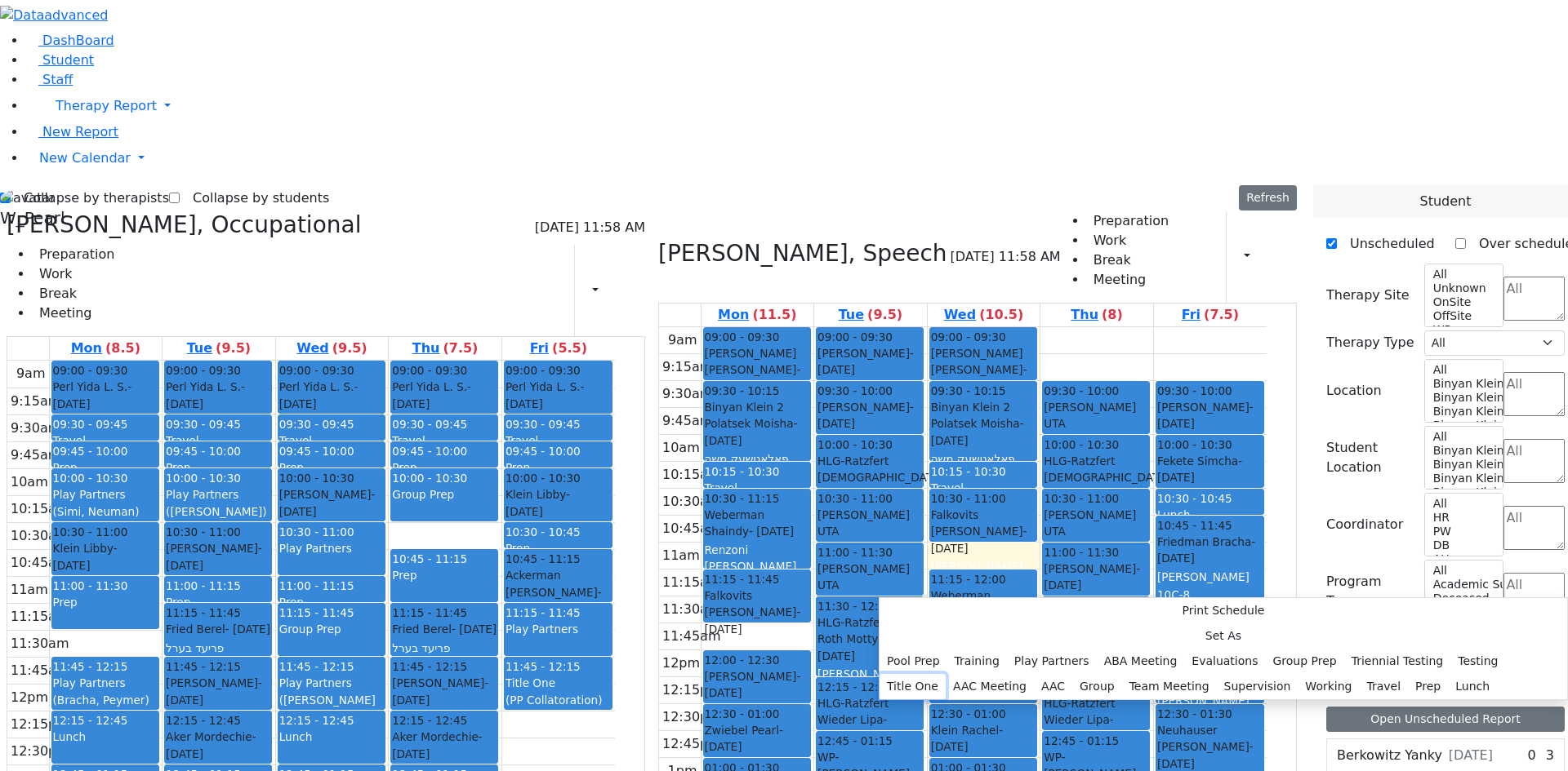
click at [946, 675] on button "Title One" at bounding box center [913, 687] width 66 height 25
select select "13:15:00"
select select "13:45:00"
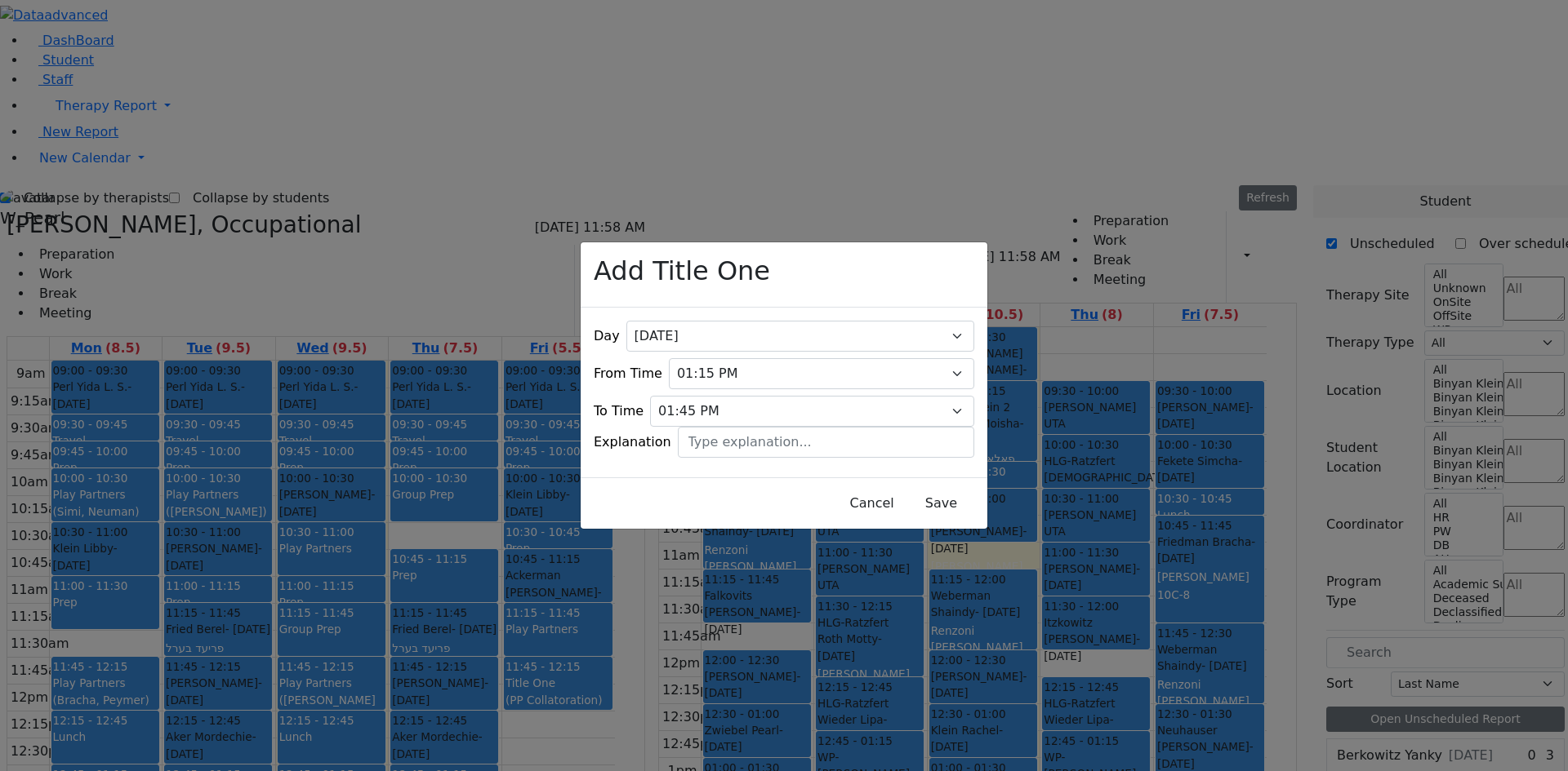
click at [836, 455] on div "Day All [DATE] [DATE] [DATE] [DATE] [DATE] From Time 07:00 AM 07:15 AM 07:30 AM…" at bounding box center [783, 392] width 407 height 170
click at [834, 441] on input "text" at bounding box center [826, 442] width 297 height 31
type input "[PERSON_NAME]"
click at [905, 488] on button "Save" at bounding box center [940, 503] width 72 height 31
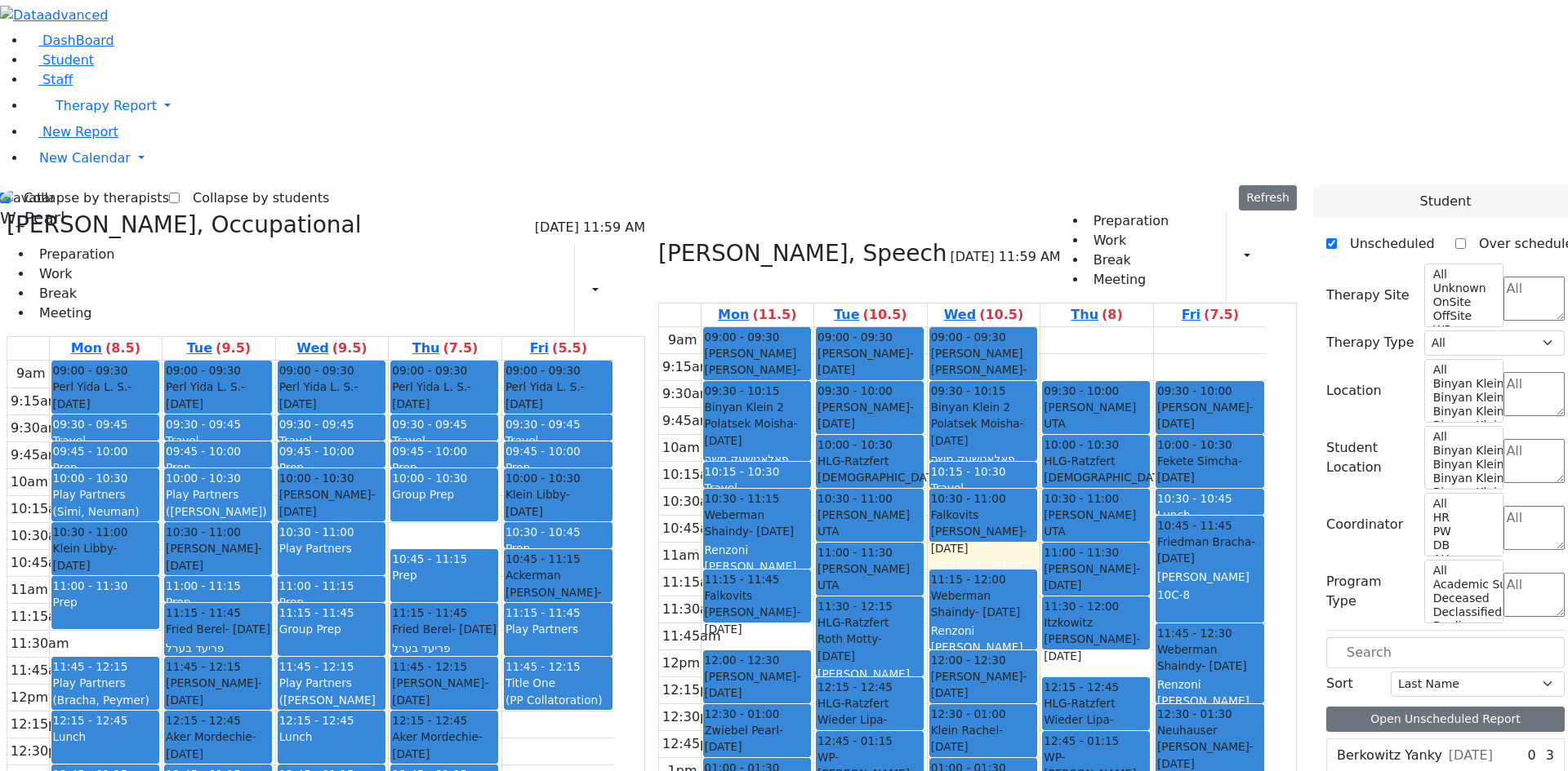
click at [1151, 581] on div "9am 9:15am 9:30am 9:45am 10am 10:15am 10:30am 10:45am 11am 11:15am 11:30am 11:4…" at bounding box center [963, 649] width 608 height 646
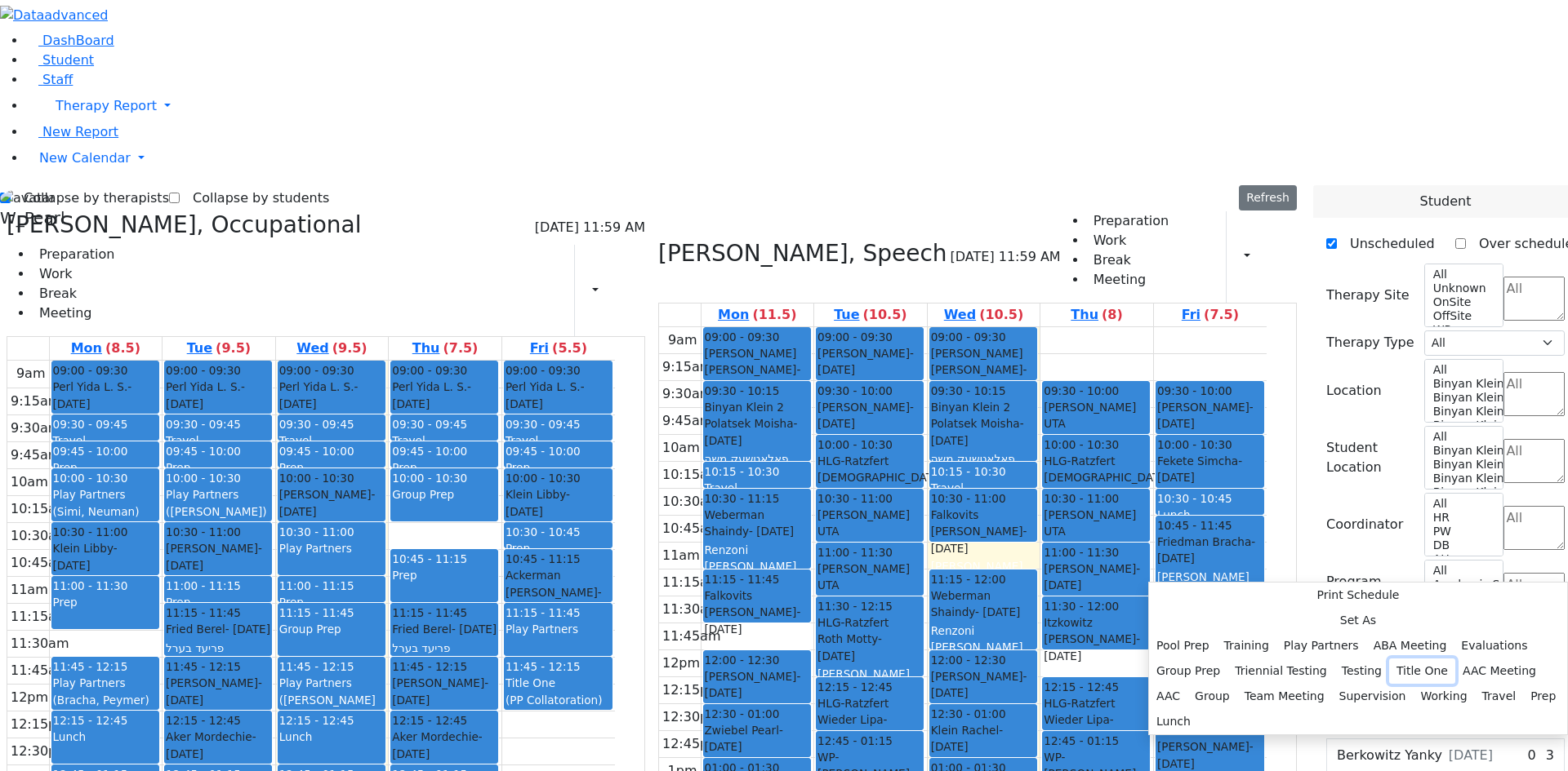
click at [1389, 658] on button "Title One" at bounding box center [1422, 671] width 66 height 25
select select "4"
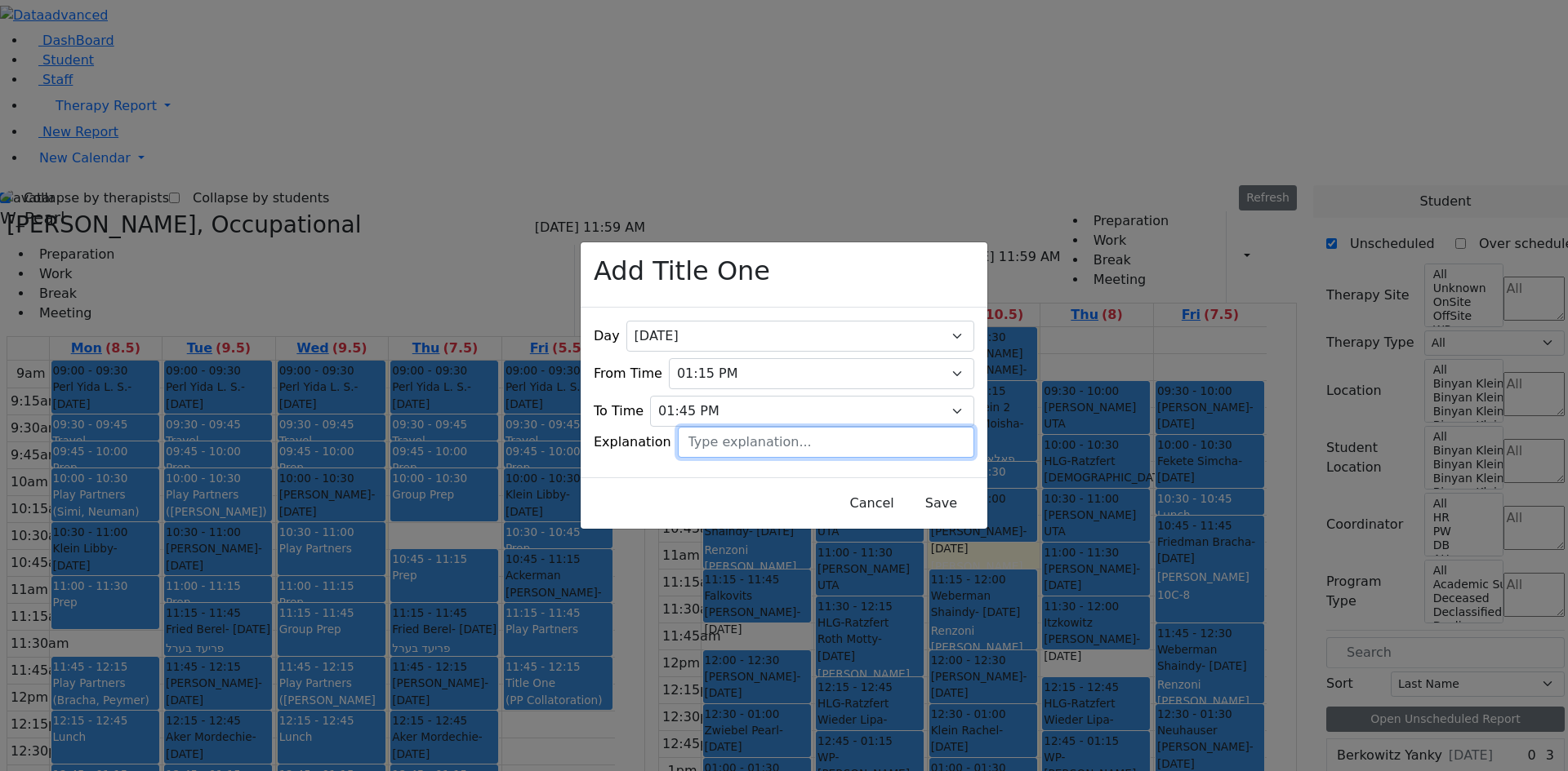
click at [763, 427] on input "text" at bounding box center [826, 442] width 297 height 31
type input "[PERSON_NAME]"
click at [905, 494] on button "Save" at bounding box center [940, 503] width 72 height 31
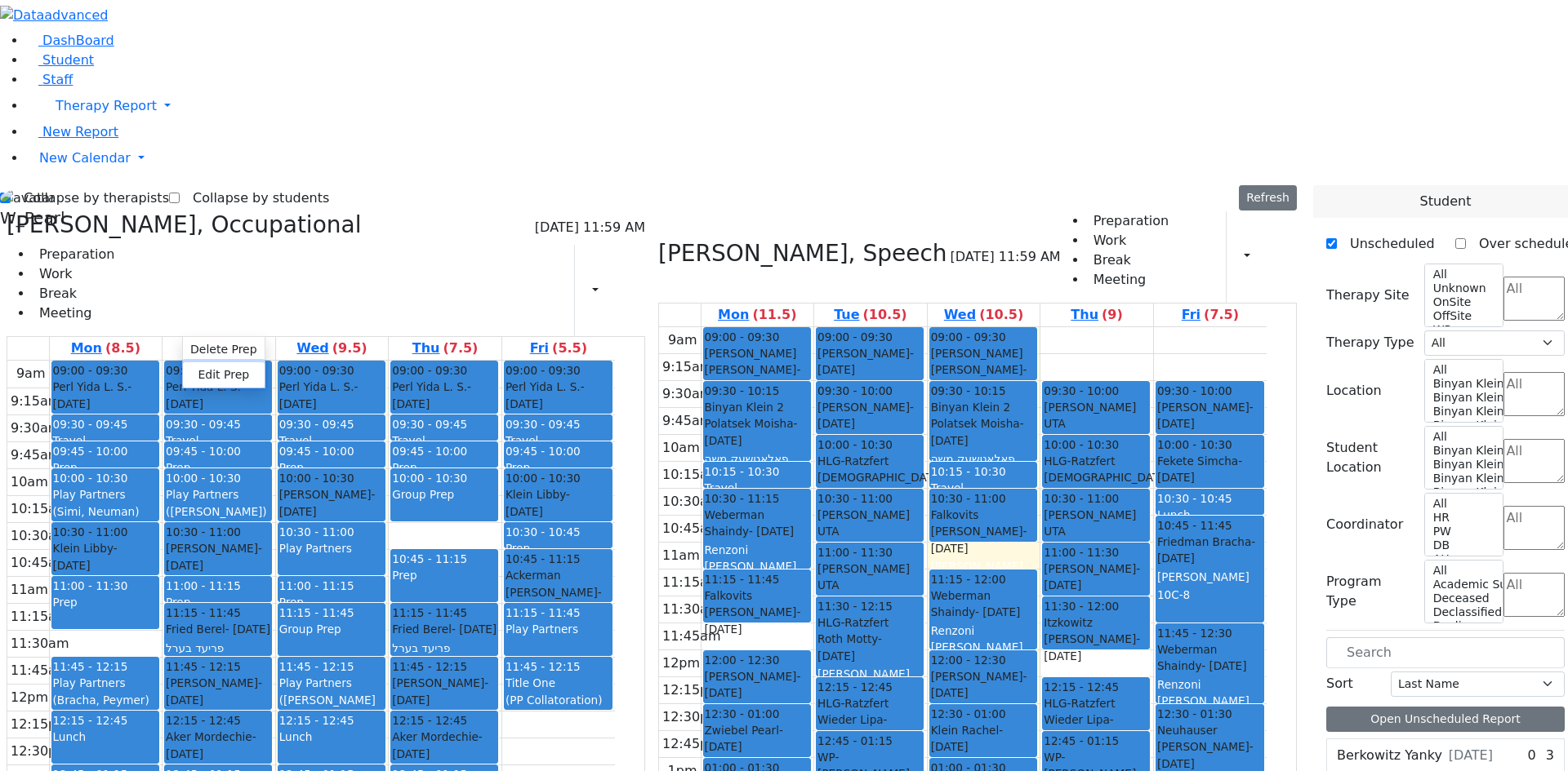
click at [197, 367] on button "Edit Prep" at bounding box center [223, 375] width 81 height 25
select select "1"
select select "11:00:00"
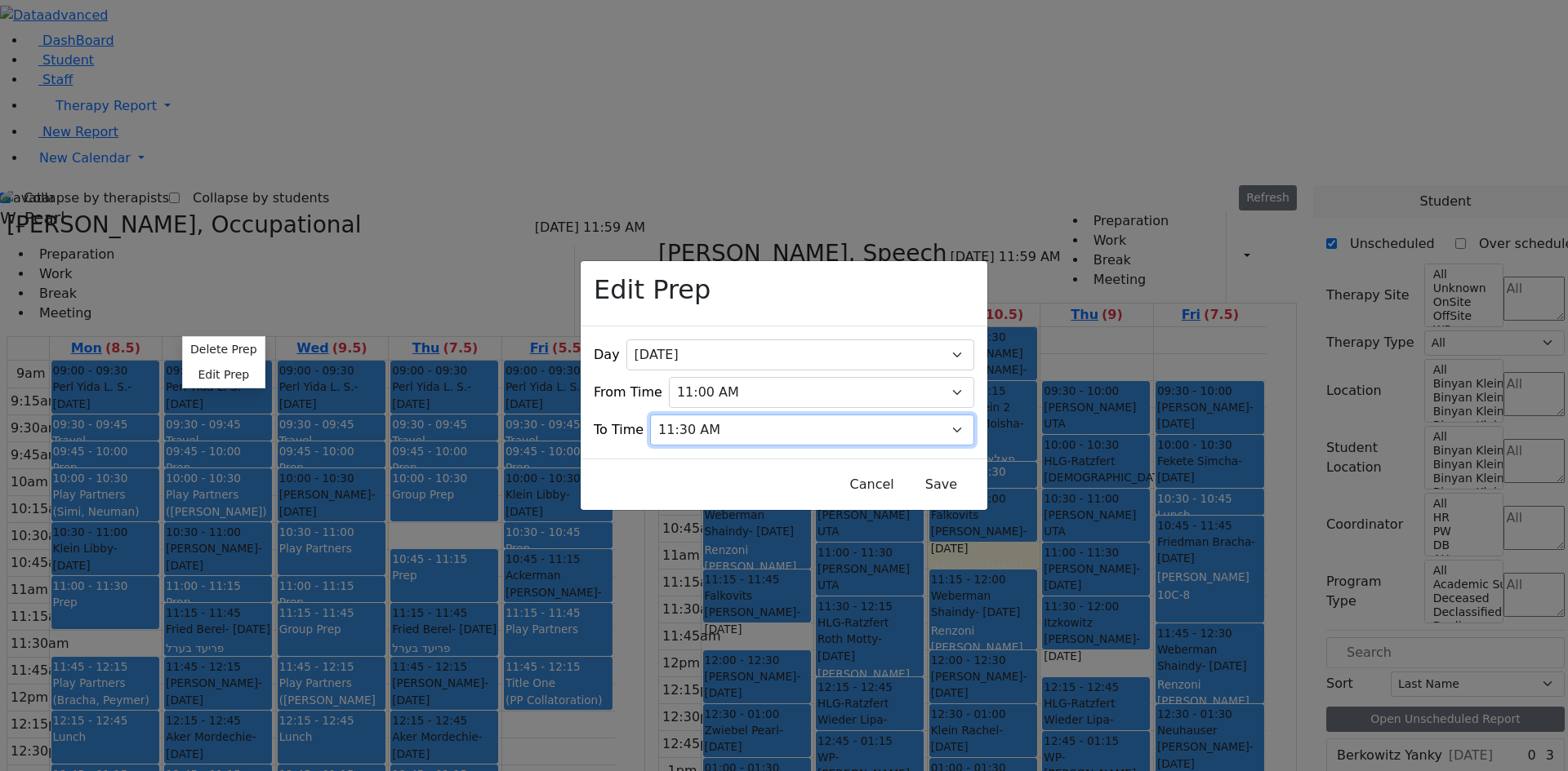
click at [721, 415] on select "07:15 AM 07:30 AM 07:45 AM 08:00 AM 08:15 AM 08:30 AM 08:45 AM 09:00 AM 09:15 A…" at bounding box center [812, 430] width 325 height 31
select select "11:15:00"
click at [679, 415] on select "07:15 AM 07:30 AM 07:45 AM 08:00 AM 08:15 AM 08:30 AM 08:45 AM 09:00 AM 09:15 A…" at bounding box center [812, 430] width 325 height 31
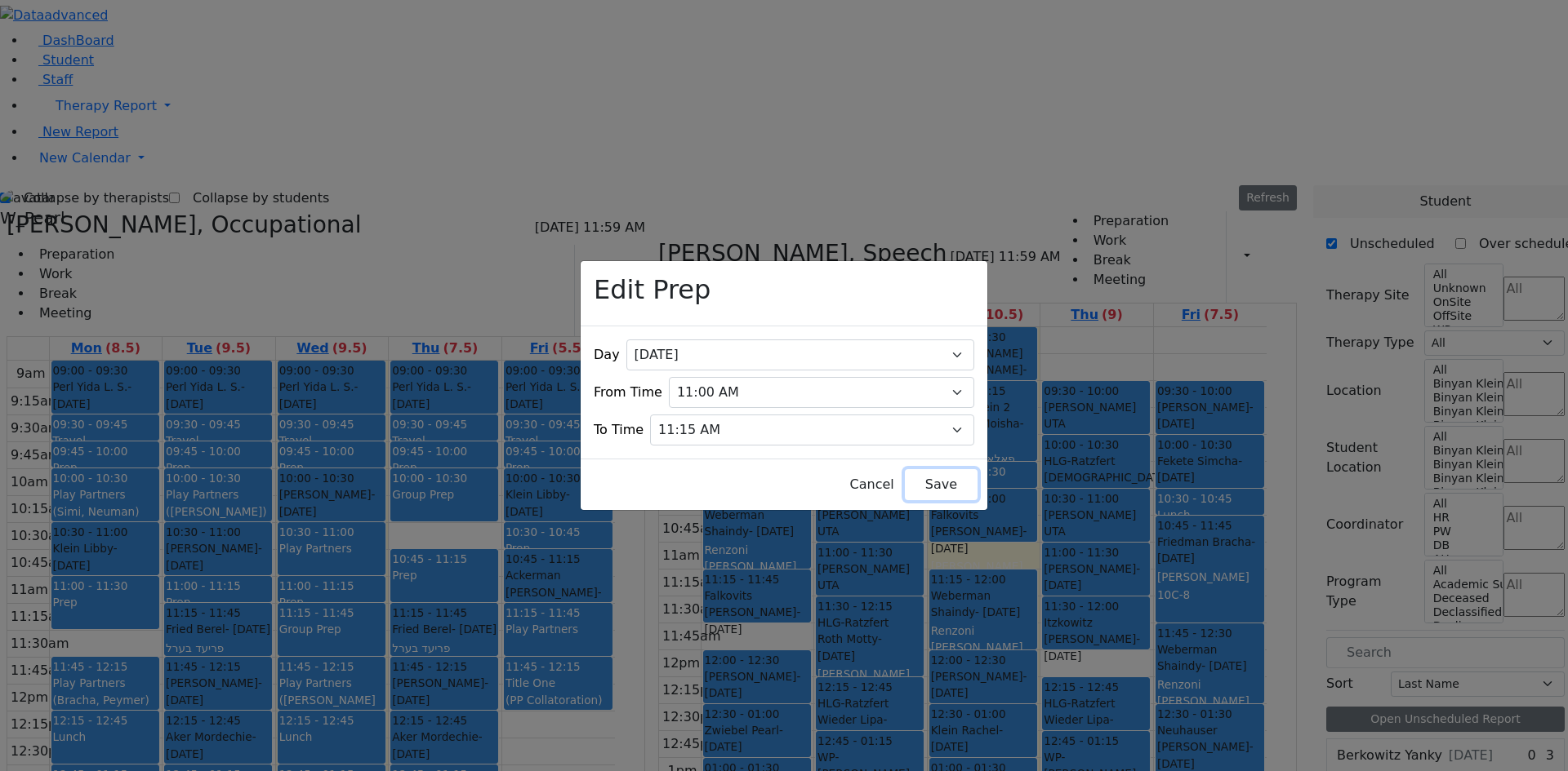
click at [911, 471] on button "Save" at bounding box center [940, 484] width 72 height 31
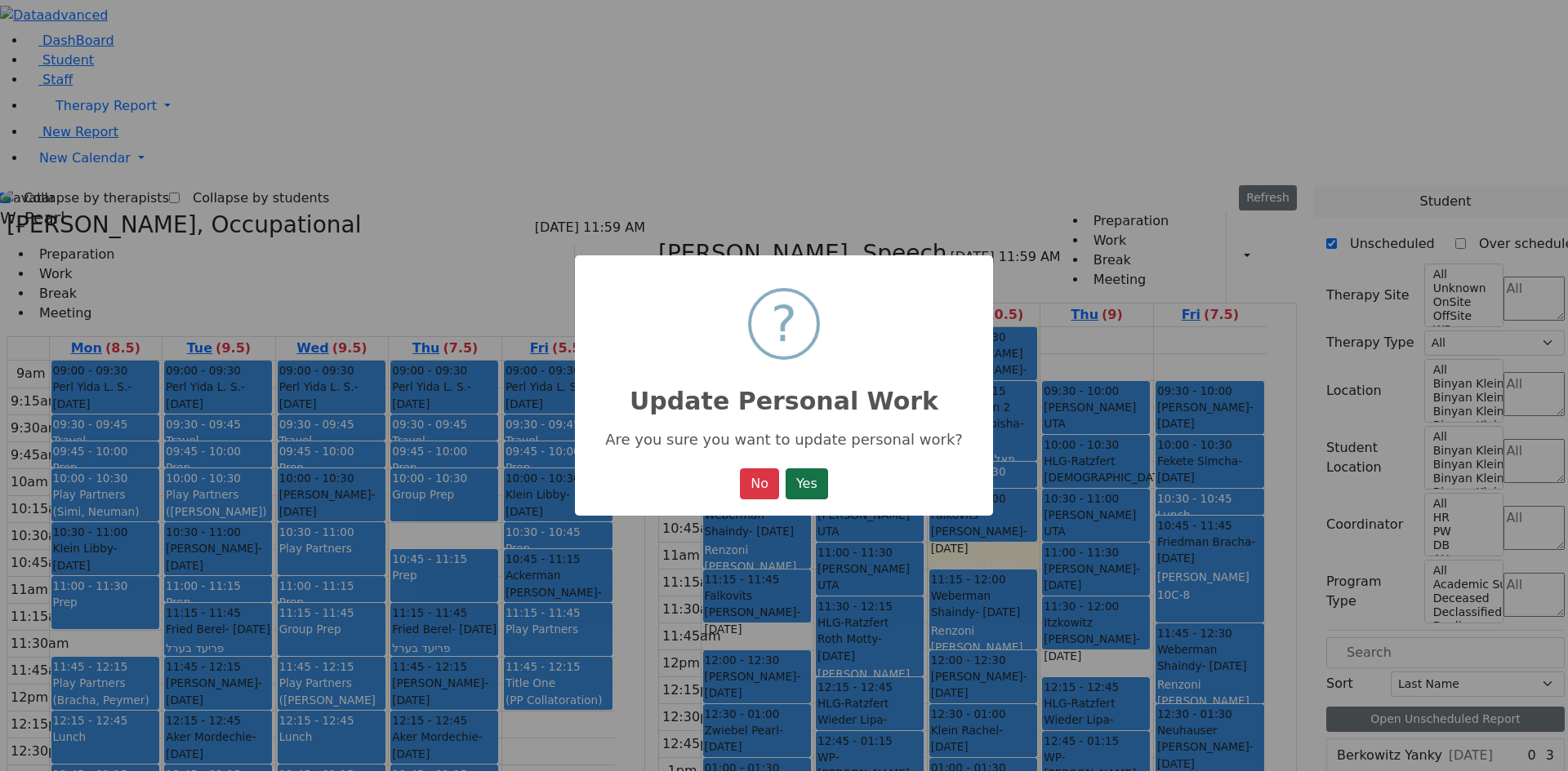
click at [822, 482] on button "Yes" at bounding box center [807, 483] width 43 height 31
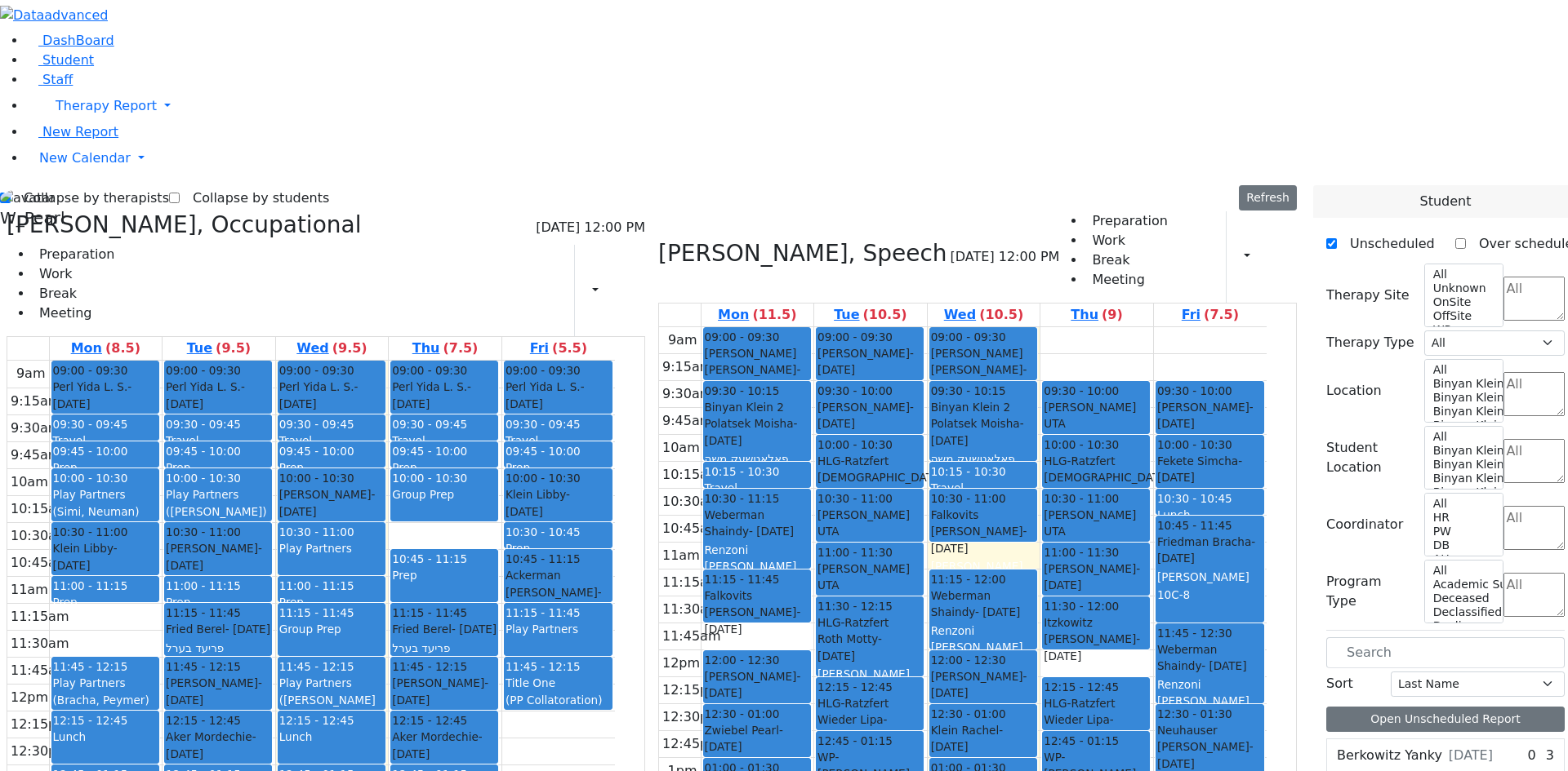
drag, startPoint x: 892, startPoint y: 670, endPoint x: 895, endPoint y: 656, distance: 14.3
click at [895, 654] on div "09:00 - 09:30 [PERSON_NAME] - [DATE] [PERSON_NAME] [PERSON_NAME] Unknown [PERSO…" at bounding box center [871, 649] width 113 height 646
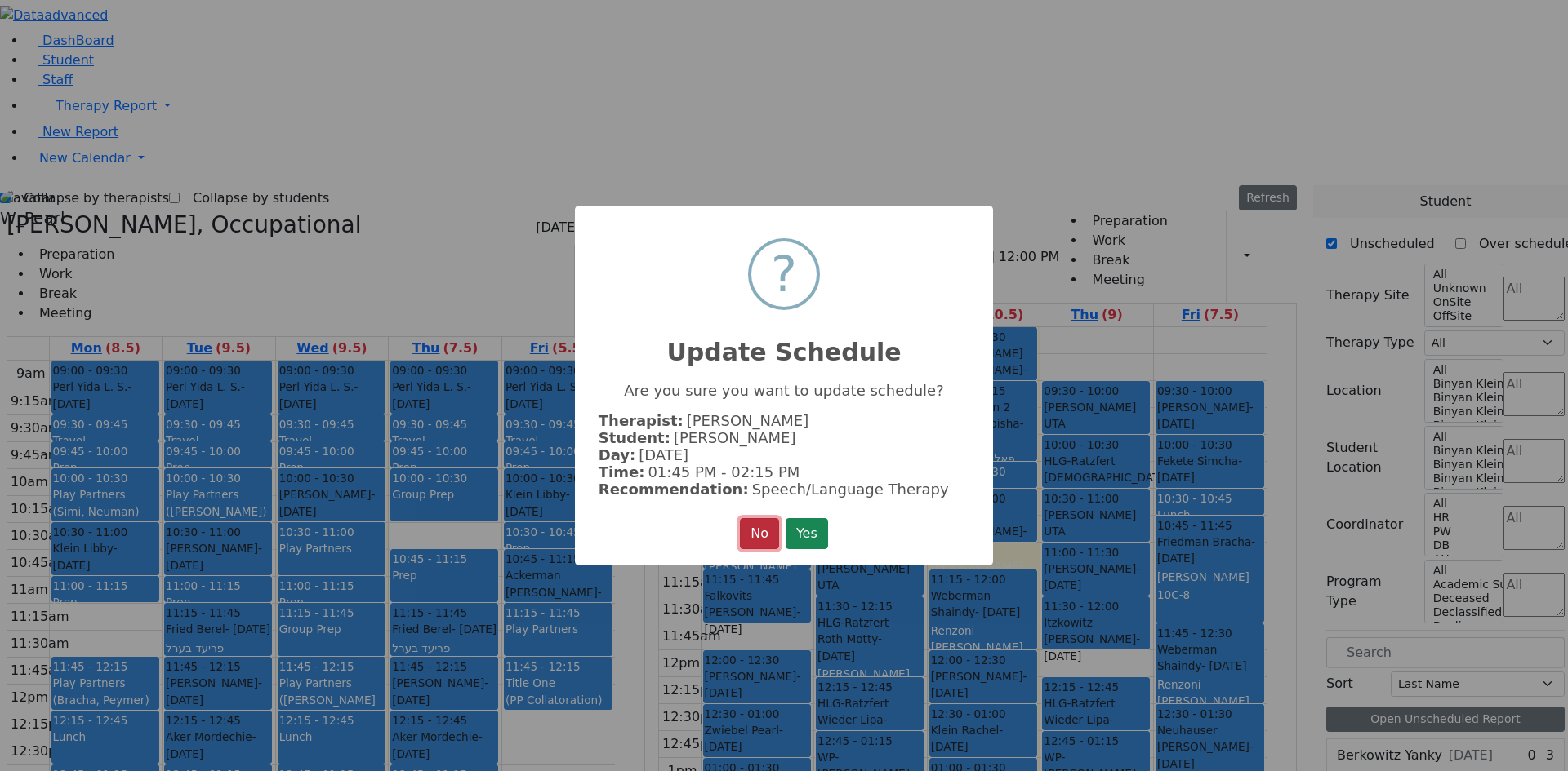
click at [768, 532] on button "No" at bounding box center [760, 533] width 39 height 31
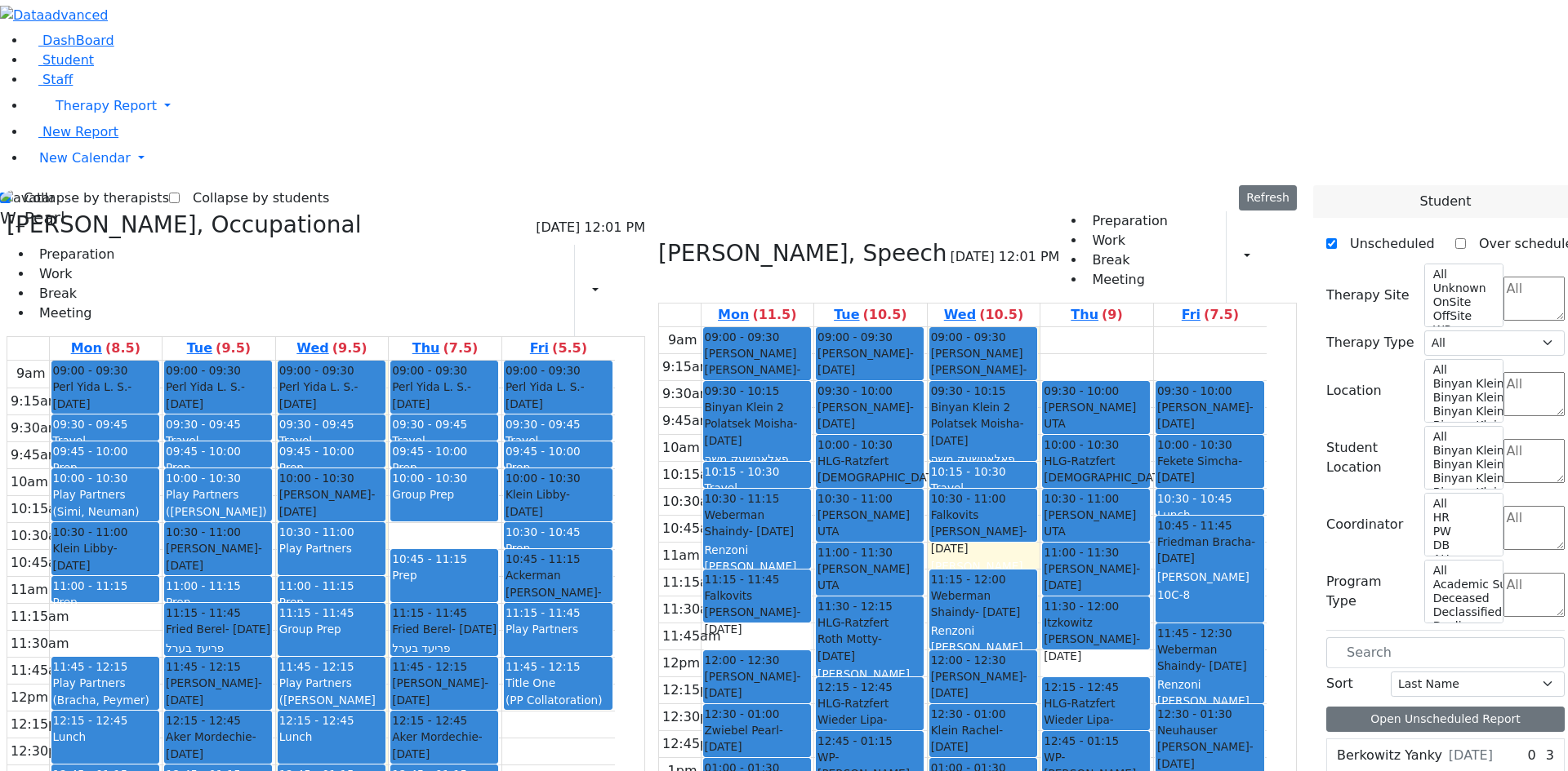
drag, startPoint x: 882, startPoint y: 662, endPoint x: 885, endPoint y: 640, distance: 22.2
click at [885, 640] on div "09:00 - 09:30 [PERSON_NAME] - [DATE] [PERSON_NAME] [PERSON_NAME] Unknown [PERSO…" at bounding box center [871, 649] width 113 height 646
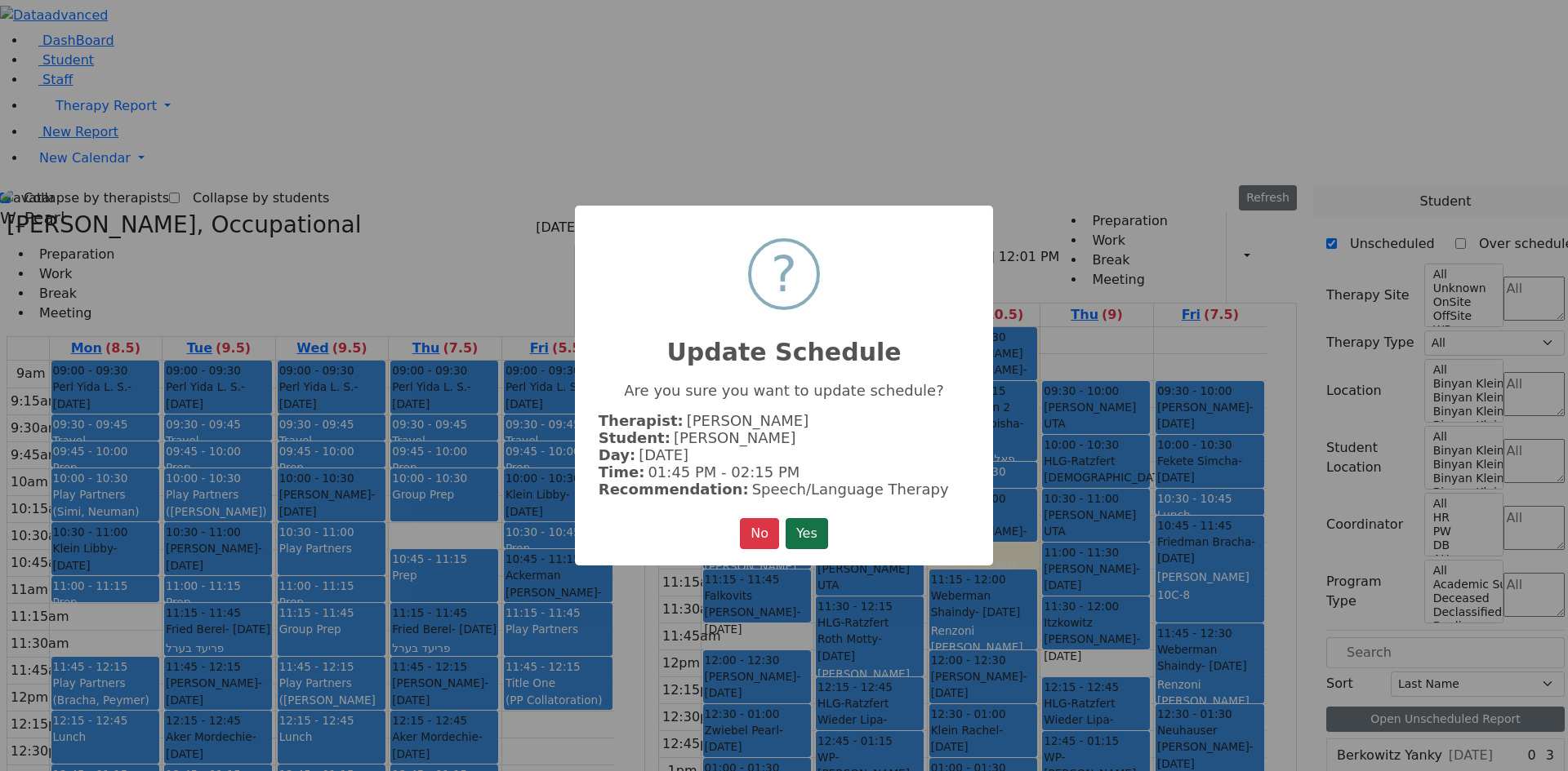
click at [821, 532] on button "Yes" at bounding box center [807, 533] width 43 height 31
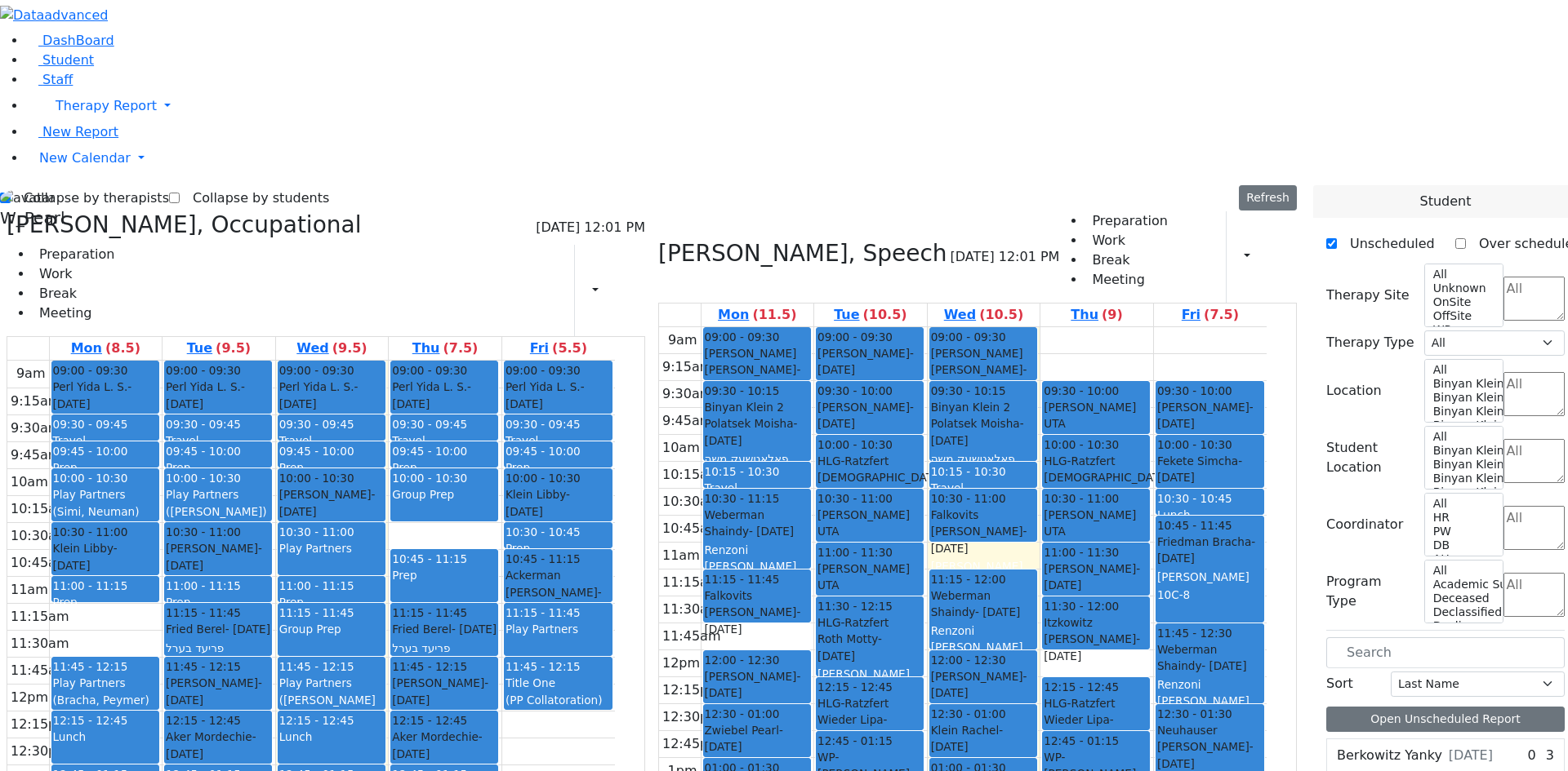
drag, startPoint x: 1119, startPoint y: 660, endPoint x: 1115, endPoint y: 645, distance: 15.5
click at [1115, 644] on div "09:30 - 10:00 [PERSON_NAME] UTA Lowy [PERSON_NAME] - [DATE] [PERSON_NAME], Tzvi…" at bounding box center [1097, 649] width 113 height 646
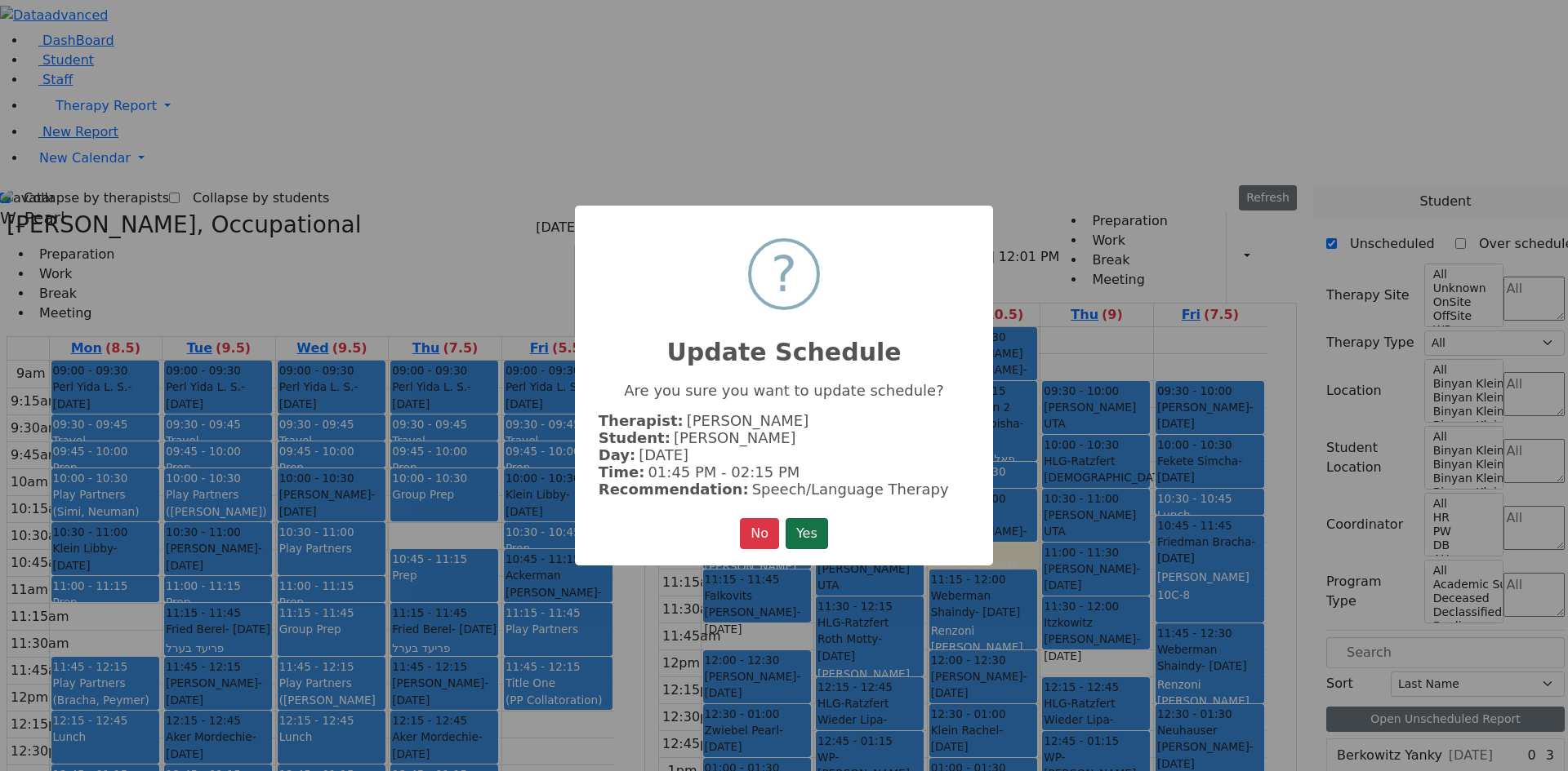
click at [822, 532] on button "Yes" at bounding box center [807, 533] width 43 height 31
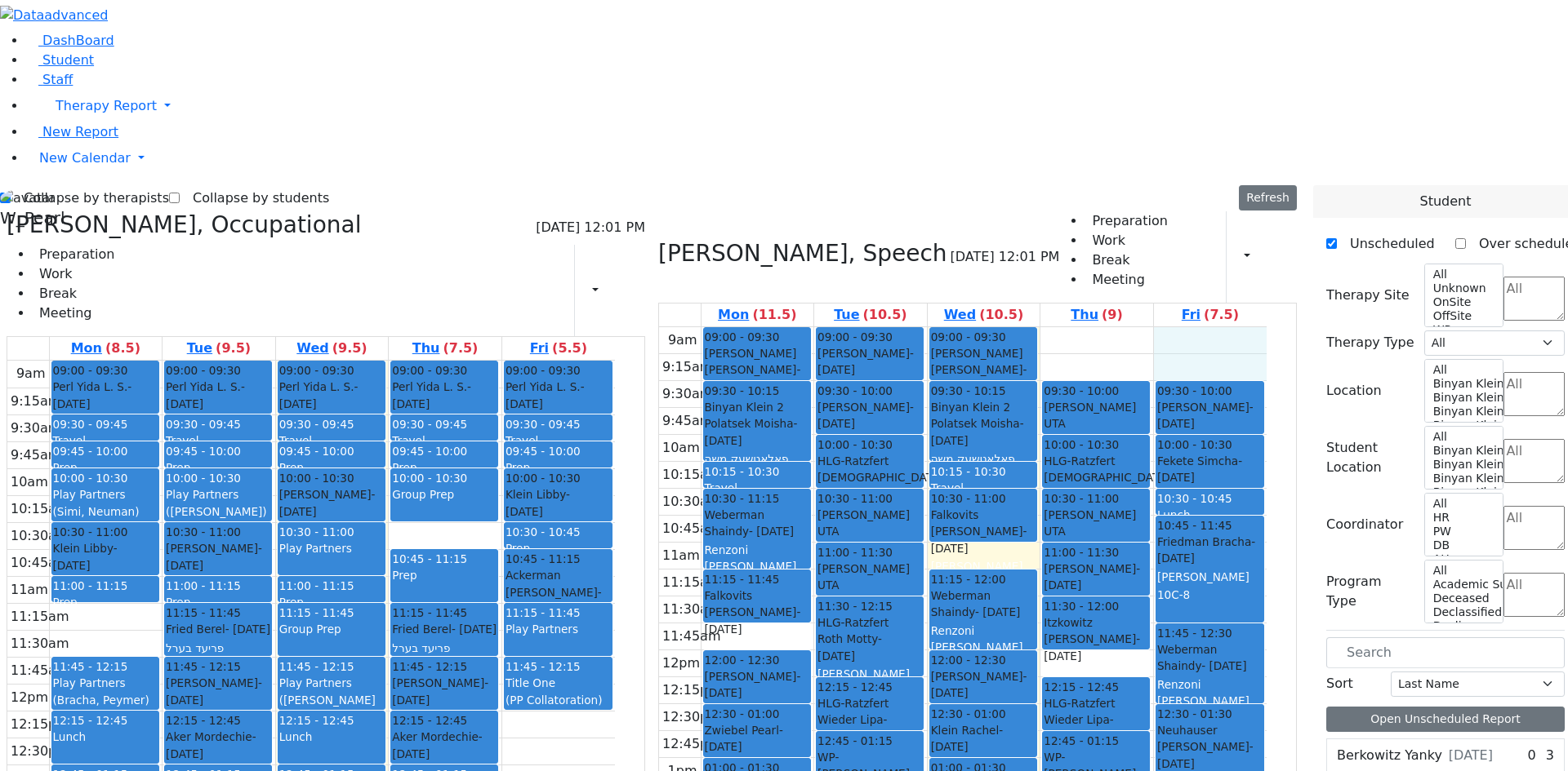
drag, startPoint x: 1288, startPoint y: 119, endPoint x: 1281, endPoint y: 131, distance: 13.9
click at [1267, 327] on div "9am 9:15am 9:30am 9:45am 10am 10:15am 10:30am 10:45am 11am 11:15am 11:30am 11:4…" at bounding box center [963, 649] width 608 height 646
drag, startPoint x: 1169, startPoint y: 118, endPoint x: 1166, endPoint y: 130, distance: 12.4
click at [1163, 327] on div "9am 9:15am 9:30am 9:45am 10am 10:15am 10:30am 10:45am 11am 11:15am 11:30am 11:4…" at bounding box center [963, 649] width 608 height 646
drag, startPoint x: 1184, startPoint y: 114, endPoint x: 1185, endPoint y: 141, distance: 27.0
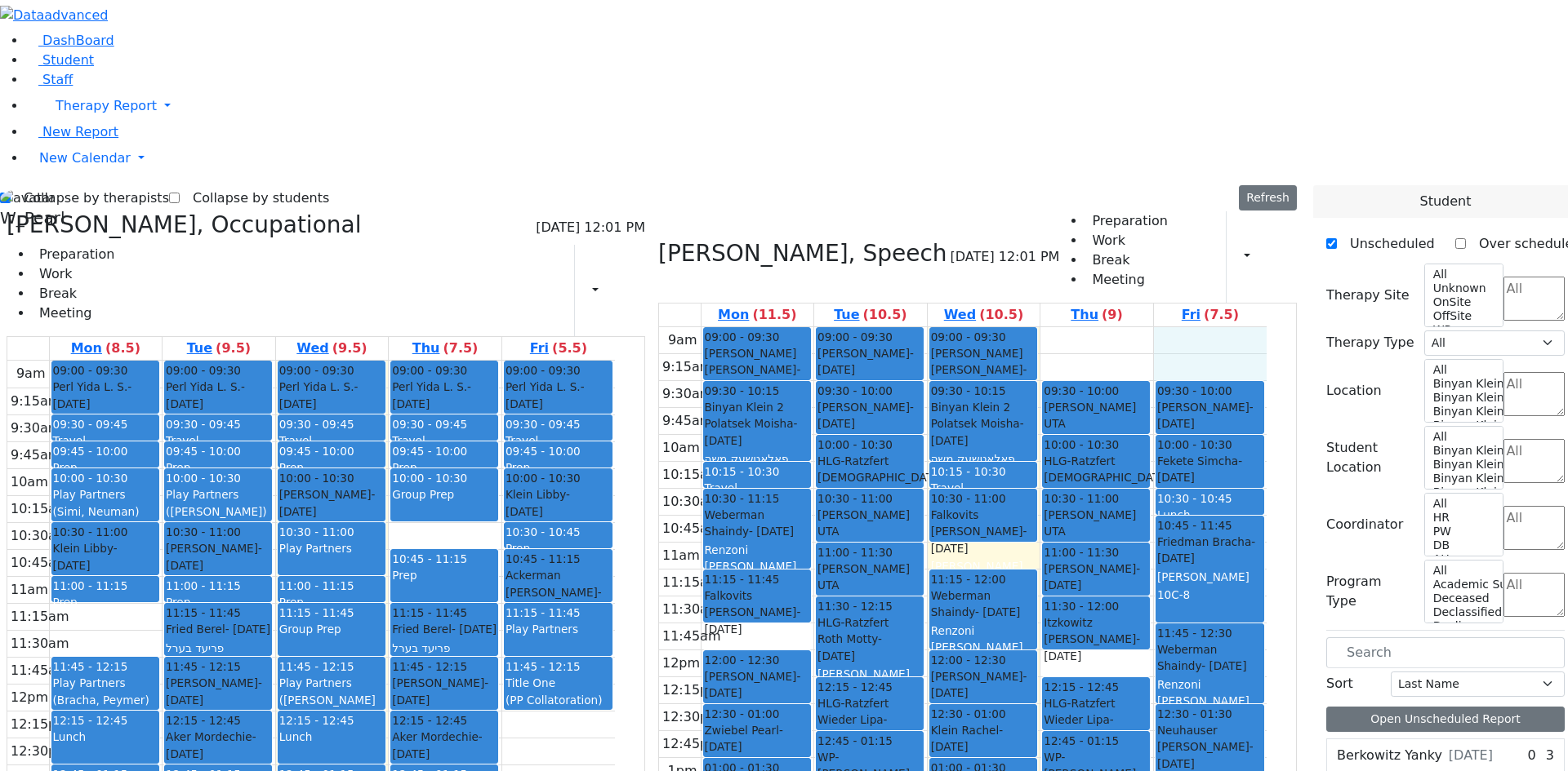
click at [1185, 327] on div "9am 9:15am 9:30am 9:45am 10am 10:15am 10:30am 10:45am 11am 11:15am 11:30am 11:4…" at bounding box center [963, 649] width 608 height 646
click at [1177, 327] on div "9am 9:15am 9:30am 9:45am 10am 10:15am 10:30am 10:45am 11am 11:15am 11:30am 11:4…" at bounding box center [963, 649] width 608 height 646
drag, startPoint x: 1196, startPoint y: 116, endPoint x: 1194, endPoint y: 130, distance: 14.1
click at [1190, 327] on div "9am 9:15am 9:30am 9:45am 10am 10:15am 10:30am 10:45am 11am 11:15am 11:30am 11:4…" at bounding box center [963, 649] width 608 height 646
click at [1151, 327] on div "9am 9:15am 9:30am 9:45am 10am 10:15am 10:30am 10:45am 11am 11:15am 11:30am 11:4…" at bounding box center [963, 649] width 608 height 646
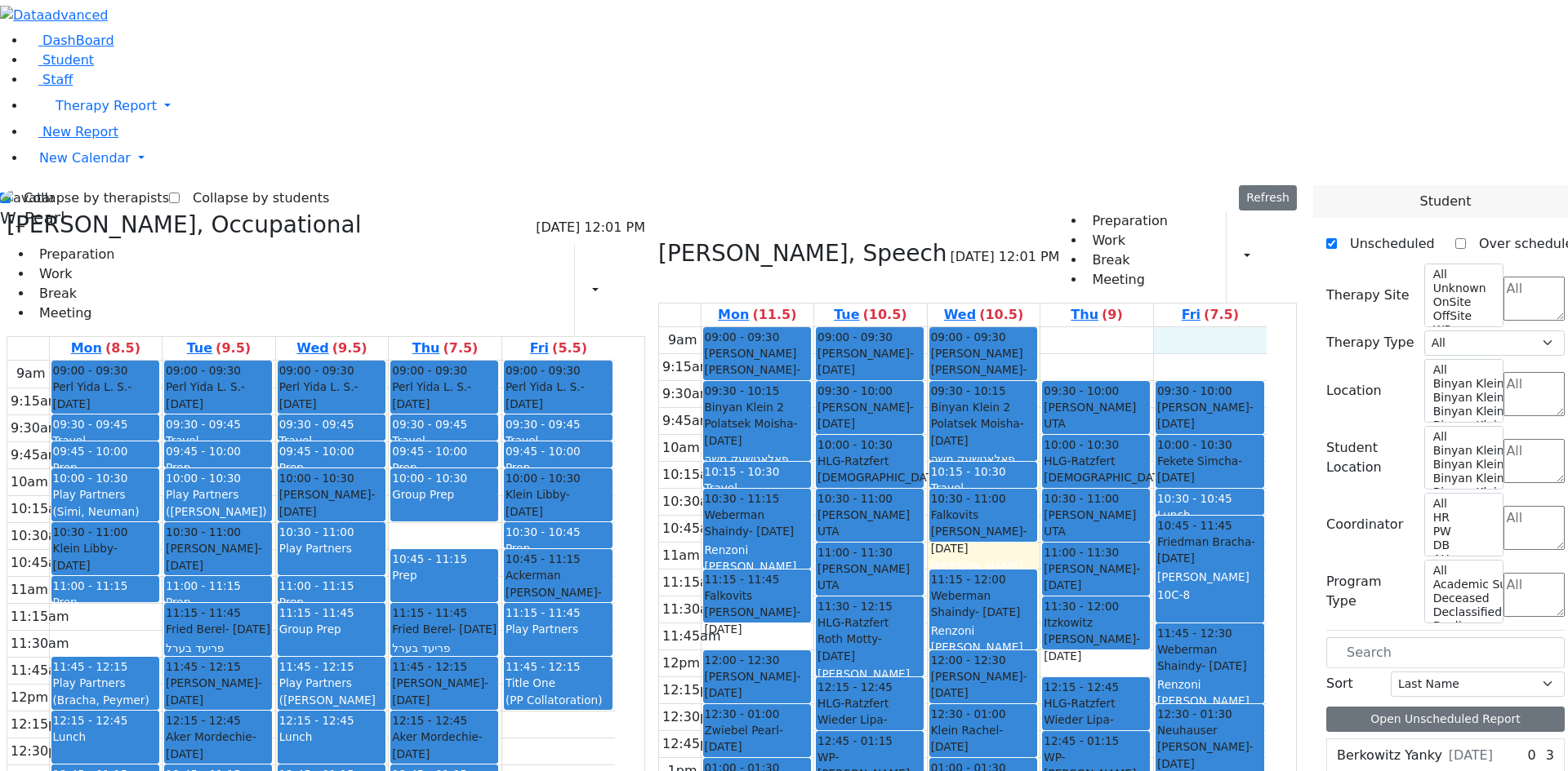
click at [1184, 327] on div "9am 9:15am 9:30am 9:45am 10am 10:15am 10:30am 10:45am 11am 11:15am 11:30am 11:4…" at bounding box center [963, 649] width 608 height 646
drag, startPoint x: 1172, startPoint y: 122, endPoint x: 1222, endPoint y: 123, distance: 50.0
click at [1169, 327] on div "9am 9:15am 9:30am 9:45am 10am 10:15am 10:30am 10:45am 11am 11:15am 11:30am 11:4…" at bounding box center [963, 649] width 608 height 646
drag, startPoint x: 1222, startPoint y: 123, endPoint x: 1212, endPoint y: 152, distance: 30.7
click at [1212, 327] on div "9am 9:15am 9:30am 9:45am 10am 10:15am 10:30am 10:45am 11am 11:15am 11:30am 11:4…" at bounding box center [963, 649] width 608 height 646
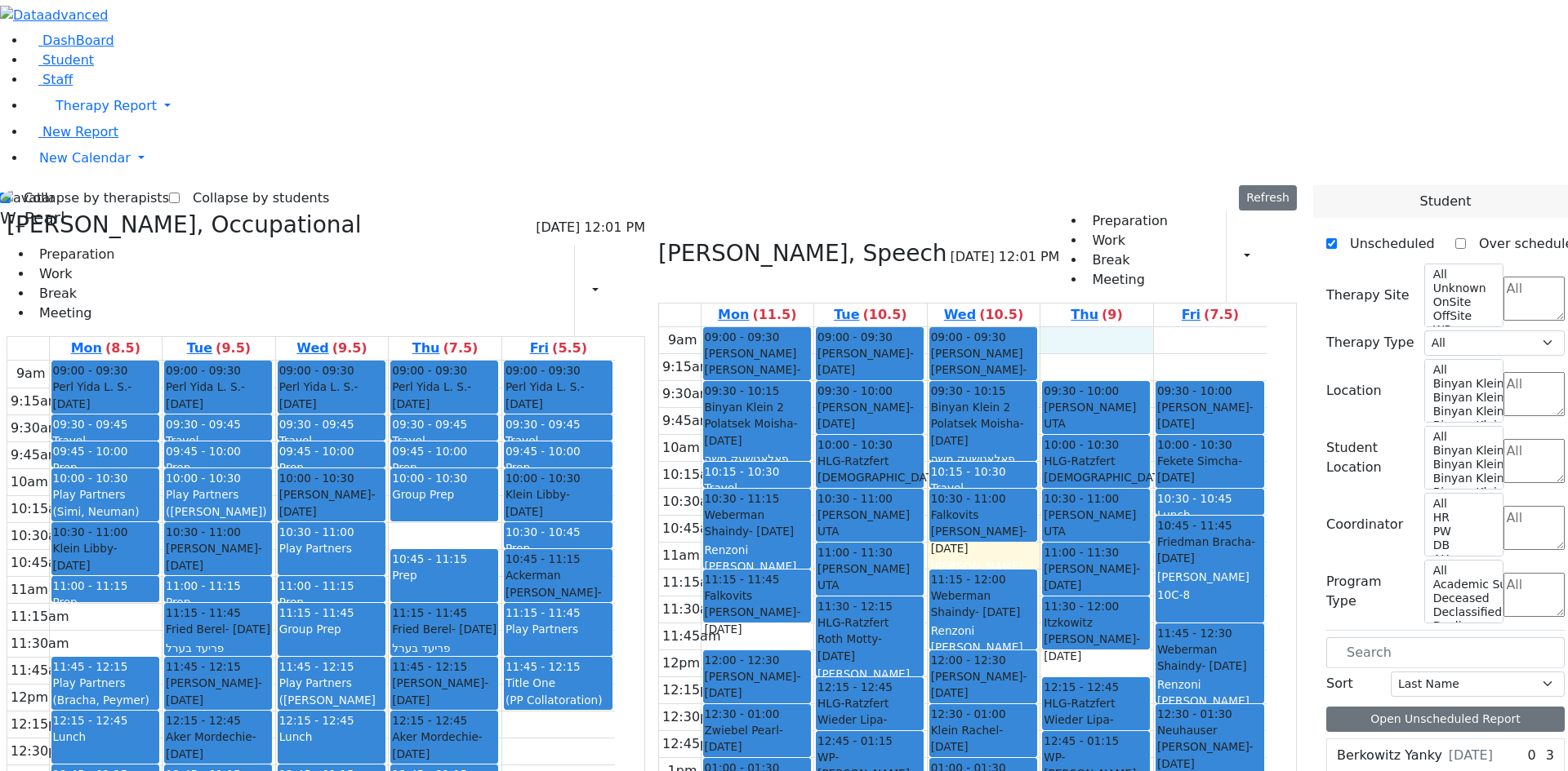
click at [1095, 327] on div "9am 9:15am 9:30am 9:45am 10am 10:15am 10:30am 10:45am 11am 11:15am 11:30am 11:4…" at bounding box center [963, 649] width 608 height 646
click at [1057, 327] on div "9am 9:15am 9:30am 9:45am 10am 10:15am 10:30am 10:45am 11am 11:15am 11:30am 11:4…" at bounding box center [963, 649] width 608 height 646
click at [1111, 432] on div "9am 9:15am 9:30am 9:45am 10am 10:15am 10:30am 10:45am 11am 11:15am 11:30am 11:4…" at bounding box center [963, 649] width 608 height 646
